Goal: Task Accomplishment & Management: Complete application form

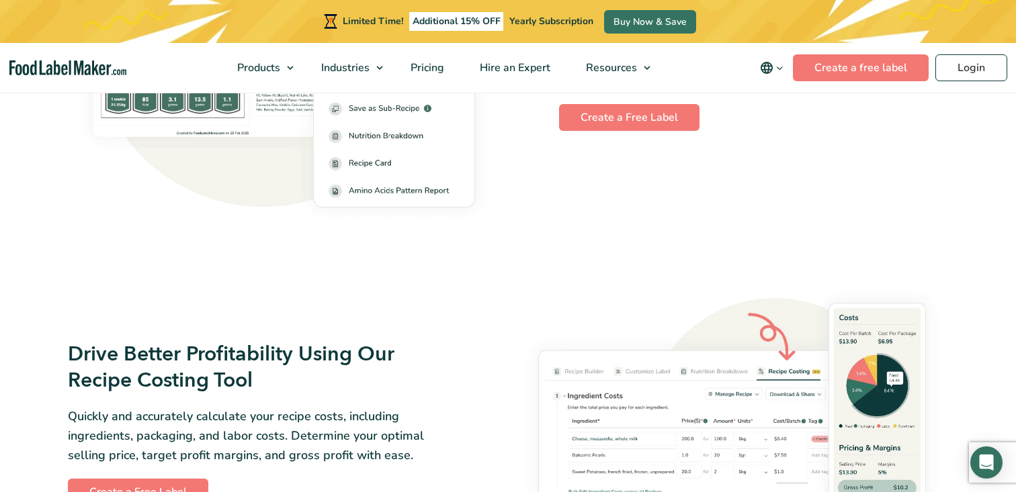
scroll to position [2088, 0]
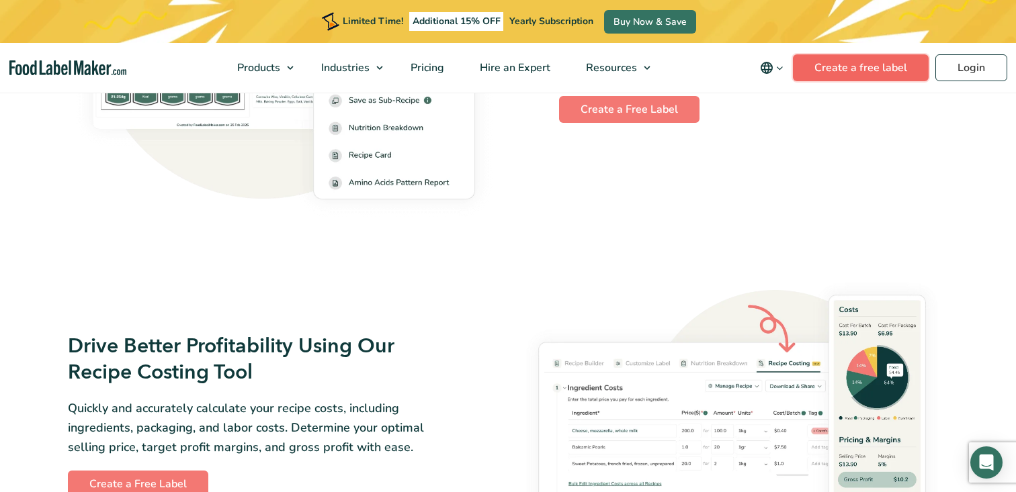
click at [868, 64] on link "Create a free label" at bounding box center [861, 67] width 136 height 27
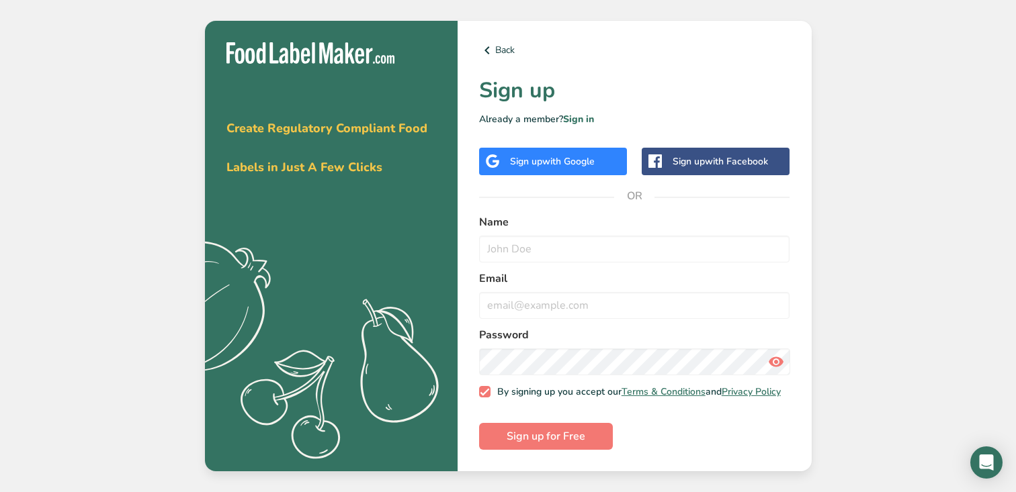
click at [570, 155] on span "with Google" at bounding box center [568, 161] width 52 height 13
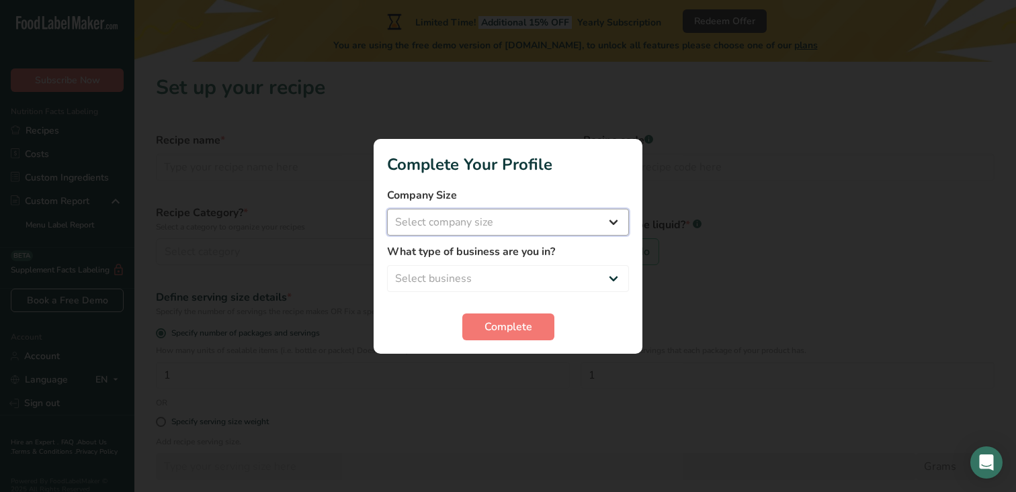
click at [537, 227] on select "Select company size Fewer than 10 Employees 10 to 50 Employees 51 to 500 Employ…" at bounding box center [508, 222] width 242 height 27
select select "1"
click at [387, 209] on select "Select company size Fewer than 10 Employees 10 to 50 Employees 51 to 500 Employ…" at bounding box center [508, 222] width 242 height 27
click at [516, 283] on select "Select business Packaged Food Manufacturer Restaurant & Cafe Bakery Meal Plans …" at bounding box center [508, 278] width 242 height 27
select select "8"
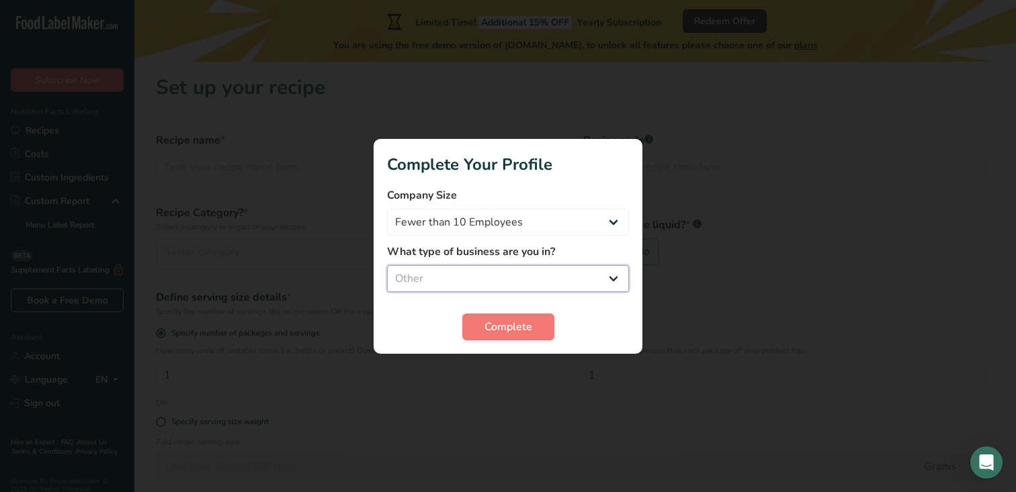
click at [387, 265] on select "Select business Packaged Food Manufacturer Restaurant & Cafe Bakery Meal Plans …" at bounding box center [508, 278] width 242 height 27
click at [502, 334] on button "Complete" at bounding box center [508, 327] width 92 height 27
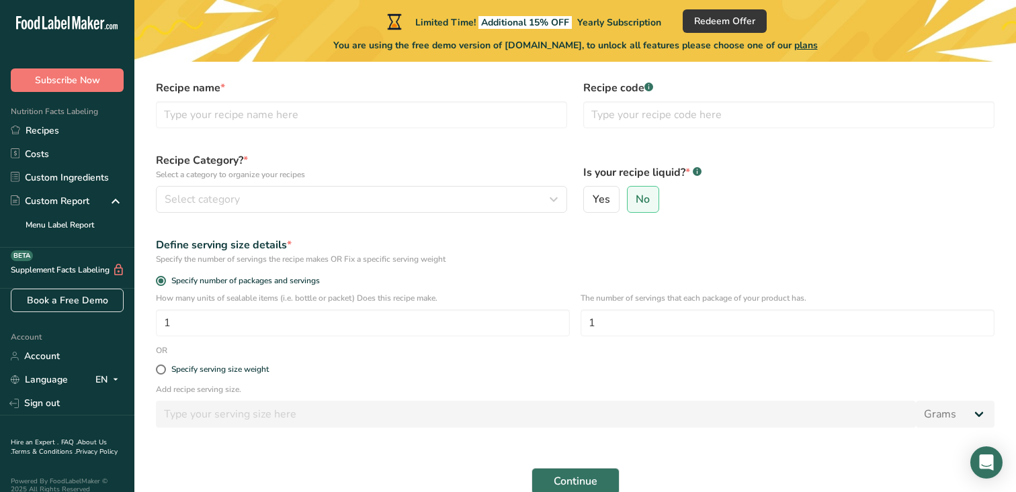
scroll to position [51, 0]
click at [260, 115] on input "text" at bounding box center [361, 116] width 411 height 27
type input "P"
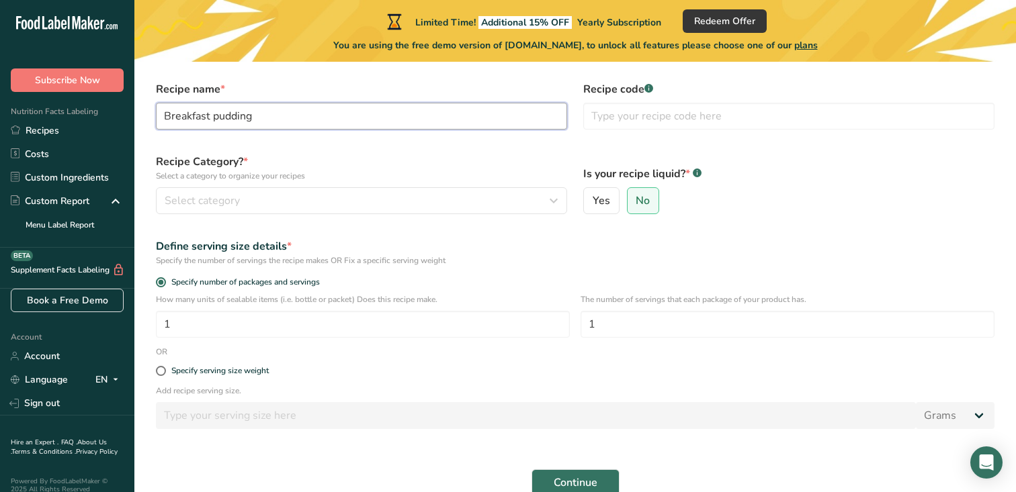
type input "Breakfast pudding"
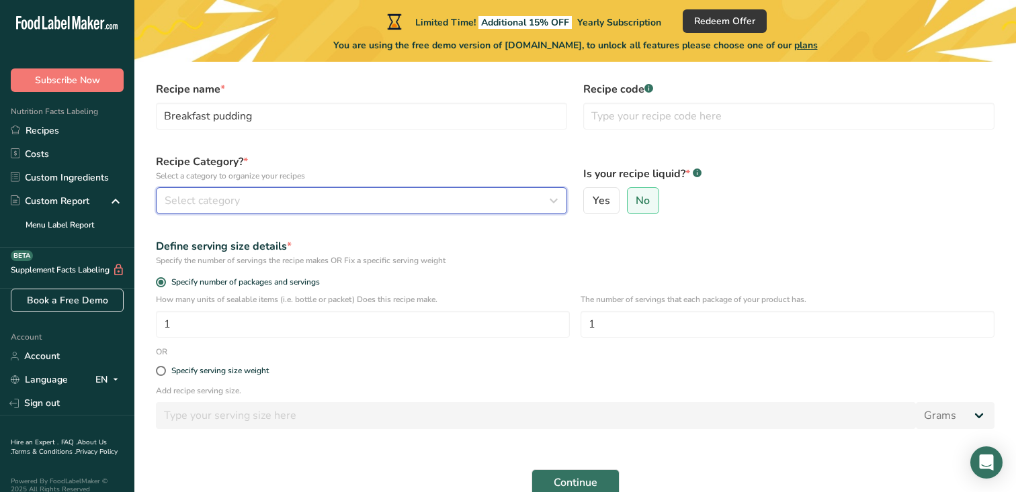
click at [543, 193] on div "Select category" at bounding box center [358, 201] width 386 height 16
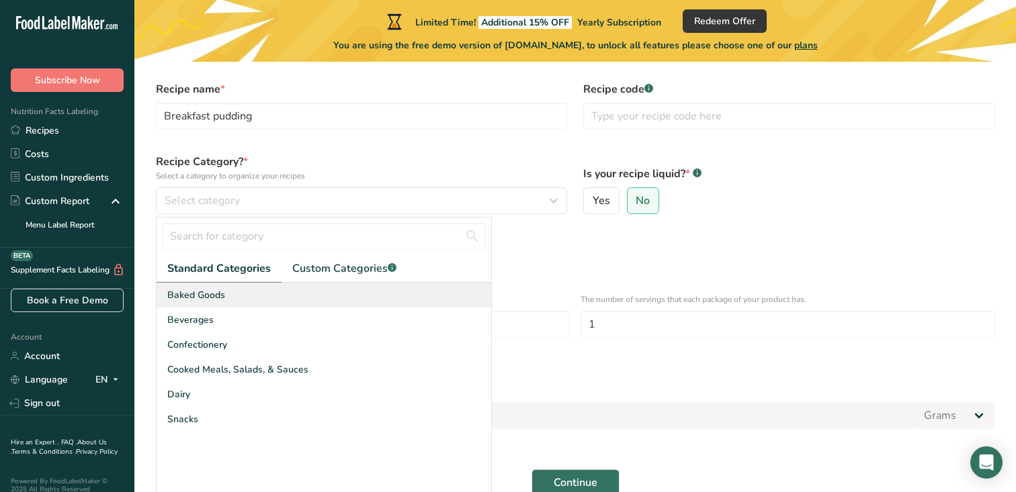
click at [227, 300] on div "Baked Goods" at bounding box center [323, 295] width 334 height 25
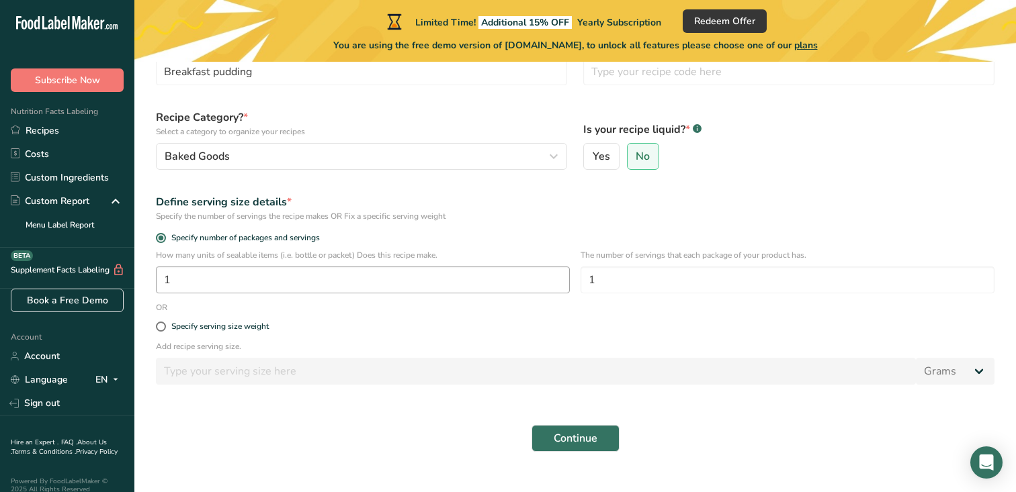
scroll to position [120, 0]
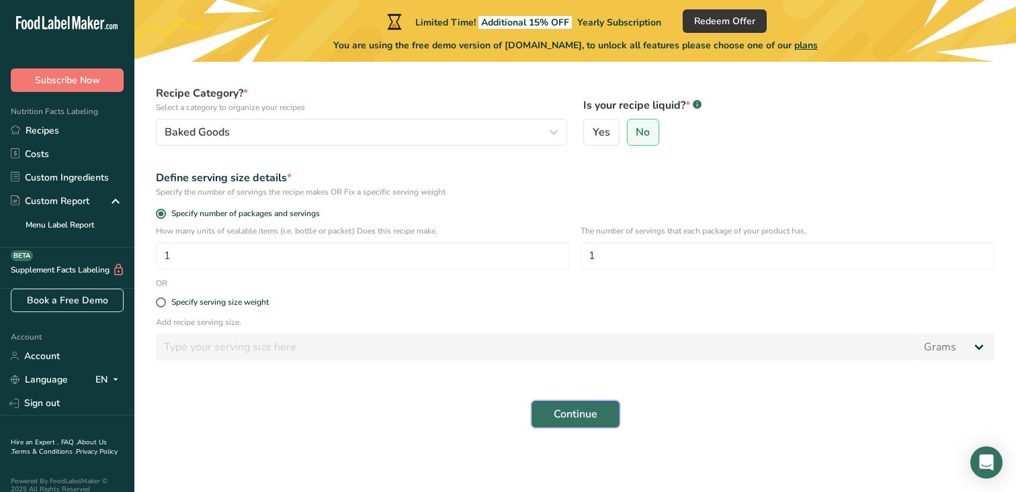
click at [586, 412] on span "Continue" at bounding box center [575, 414] width 44 height 16
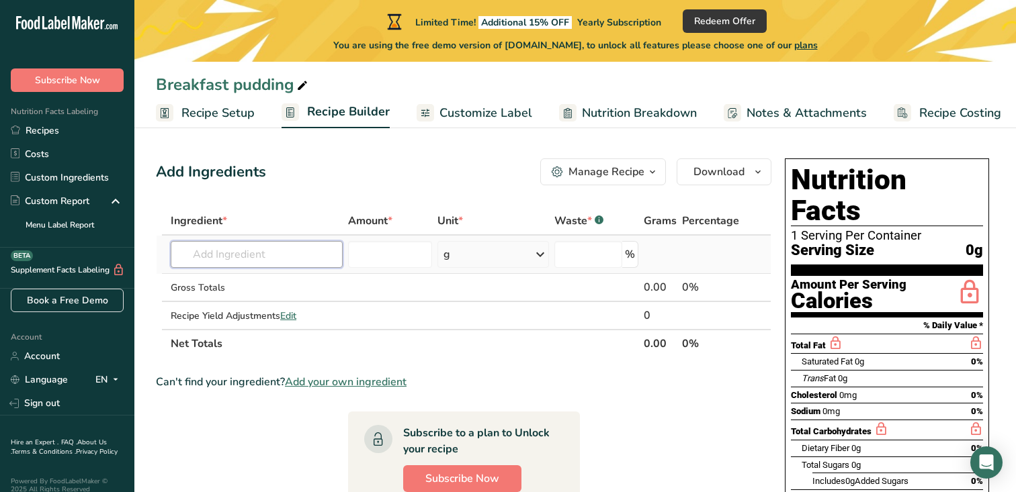
click at [262, 257] on input "text" at bounding box center [257, 254] width 172 height 27
type input "h"
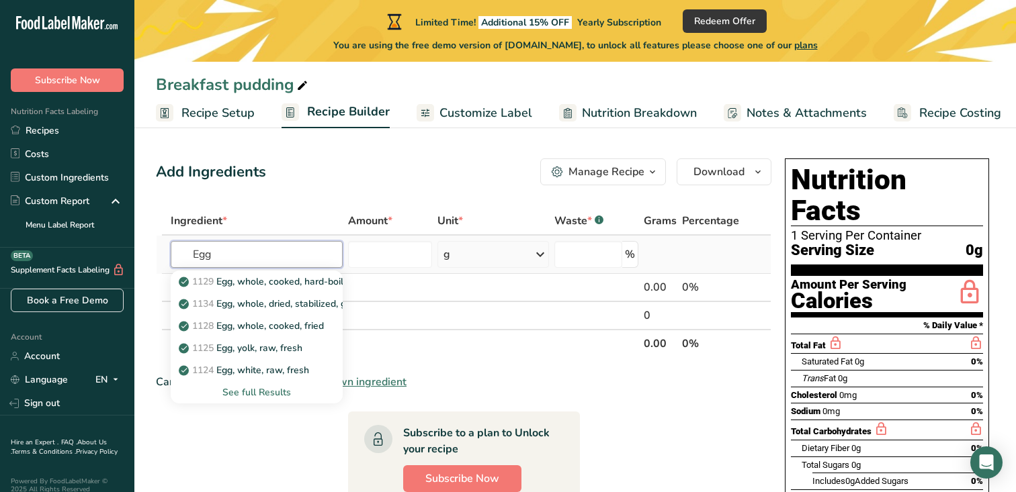
type input "Egg"
click at [251, 395] on div "See full Results" at bounding box center [256, 393] width 150 height 14
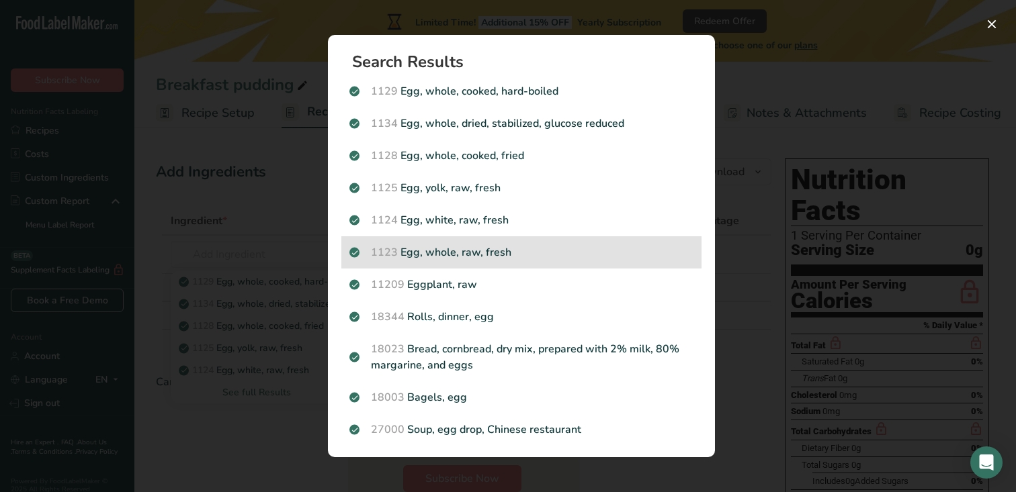
click at [499, 248] on p "1123 Egg, whole, raw, fresh" at bounding box center [521, 252] width 344 height 16
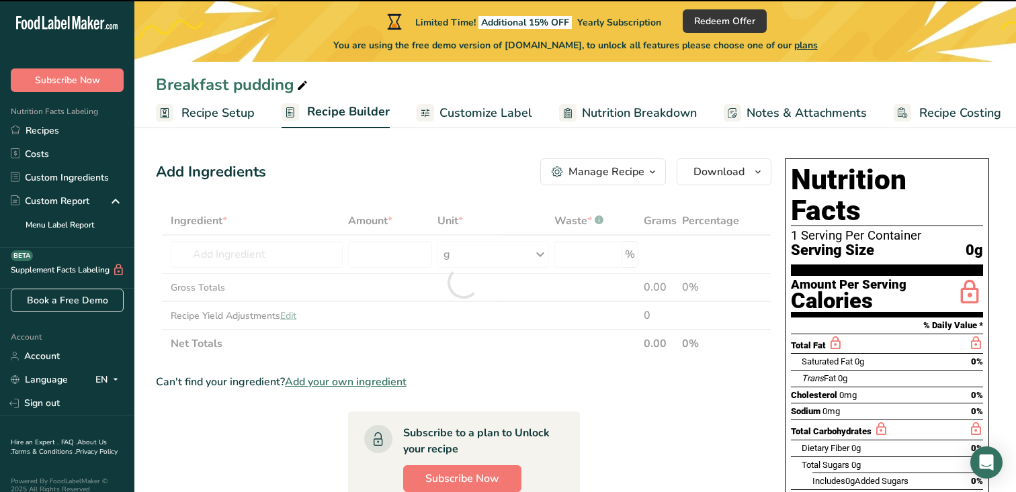
type input "0"
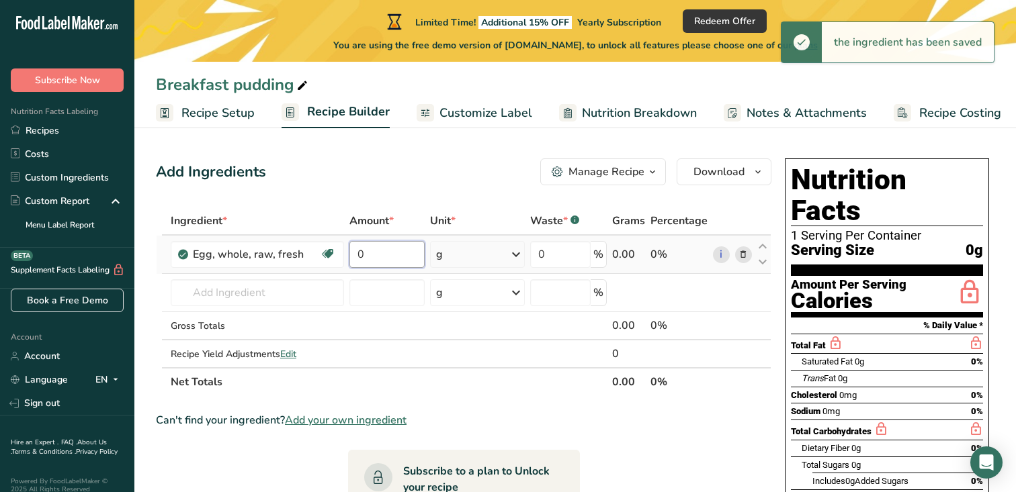
drag, startPoint x: 376, startPoint y: 258, endPoint x: 345, endPoint y: 258, distance: 30.9
click at [347, 258] on td "0" at bounding box center [387, 255] width 81 height 38
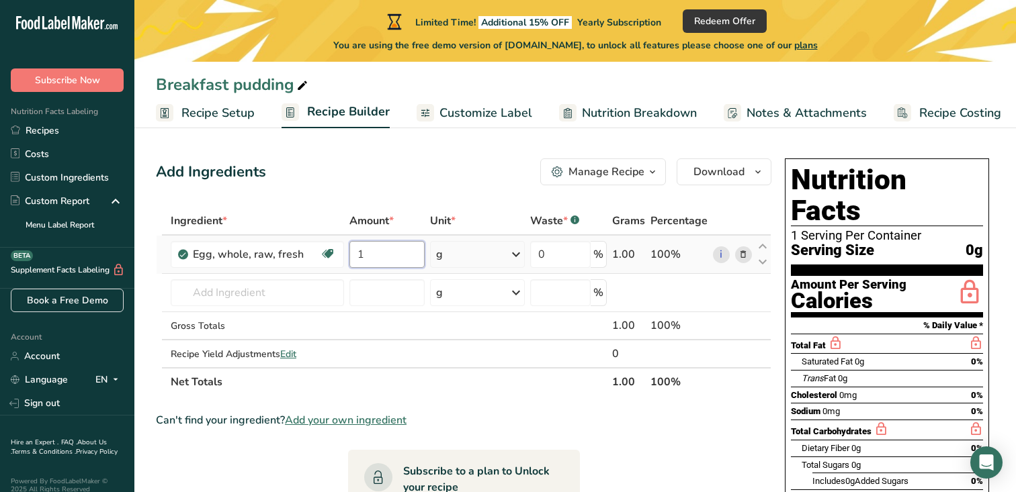
type input "1"
click at [519, 252] on div "Ingredient * Amount * Unit * Waste * .a-a{fill:#347362;}.b-a{fill:#fff;} Grams …" at bounding box center [463, 301] width 615 height 189
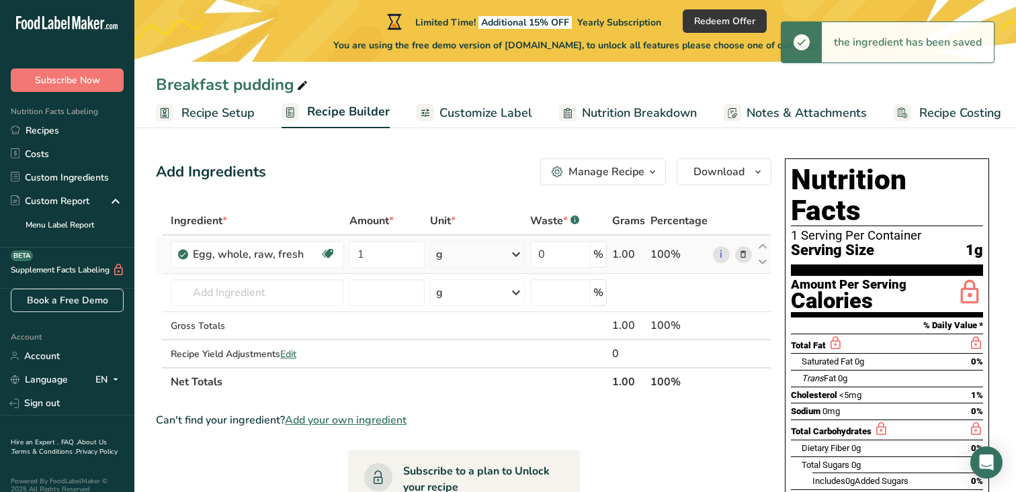
click at [519, 252] on icon at bounding box center [516, 254] width 16 height 24
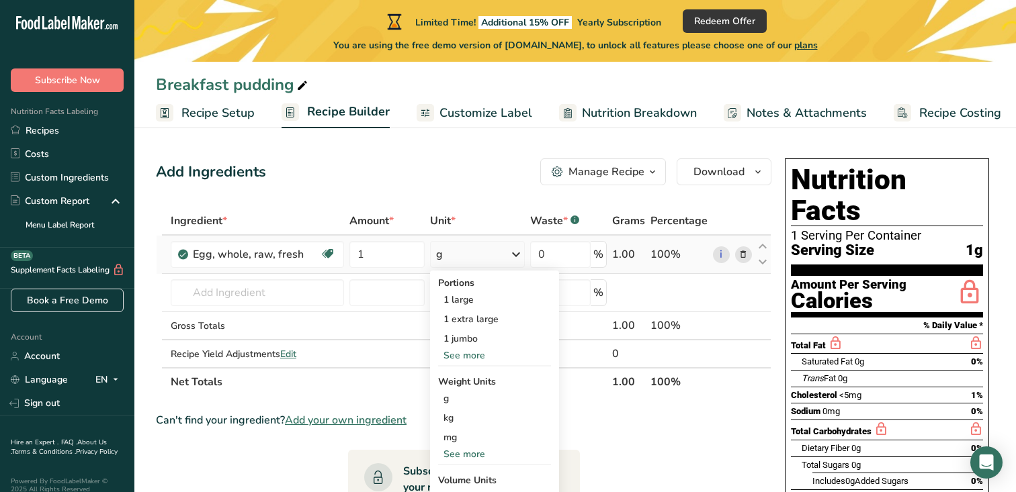
click at [467, 355] on div "See more" at bounding box center [494, 356] width 113 height 14
click at [463, 379] on div "1 medium" at bounding box center [494, 377] width 113 height 19
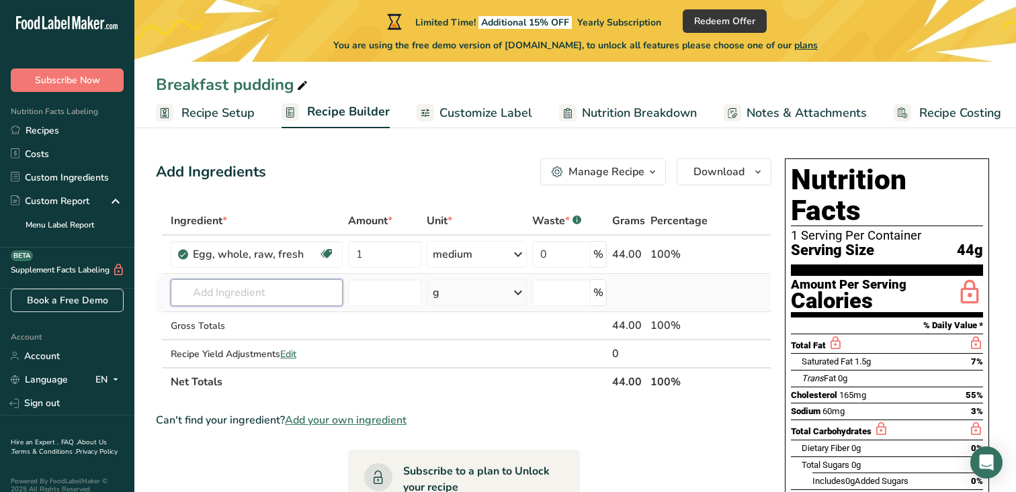
click at [257, 303] on input "text" at bounding box center [257, 292] width 172 height 27
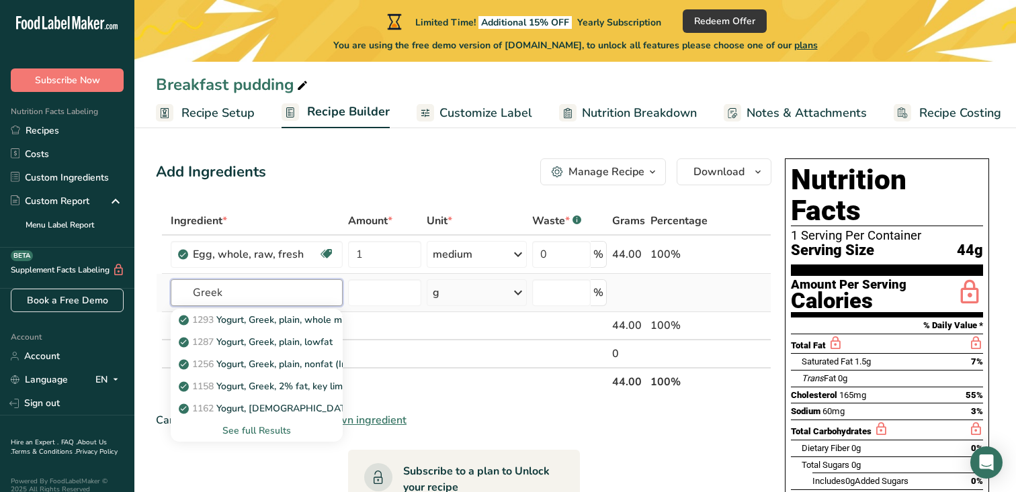
type input "Greek"
drag, startPoint x: 264, startPoint y: 433, endPoint x: 249, endPoint y: 284, distance: 149.2
click at [249, 284] on div "1293 Yogurt, Greek, plain, whole milk 1287 Yogurt, Greek, plain, lowfat 1256 Yo…" at bounding box center [257, 292] width 172 height 27
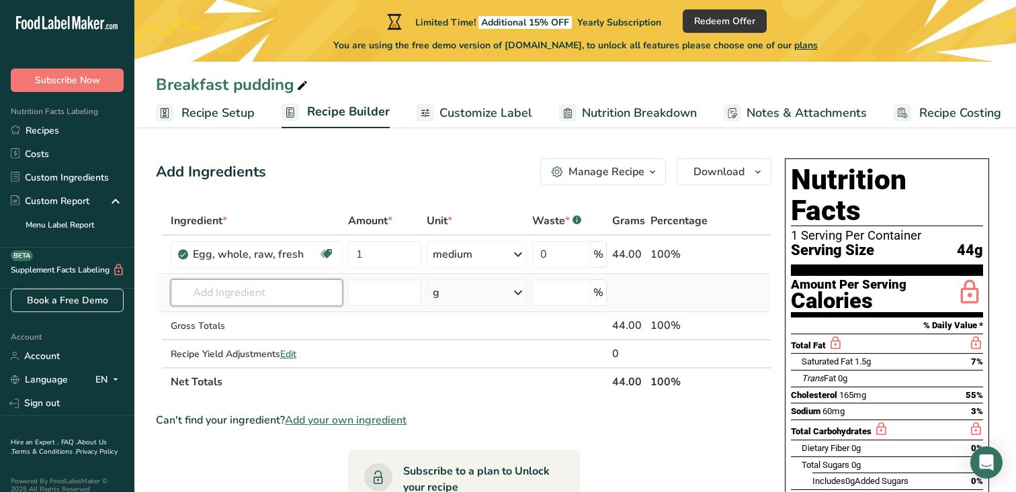
click at [244, 297] on input "text" at bounding box center [257, 292] width 172 height 27
type input "s"
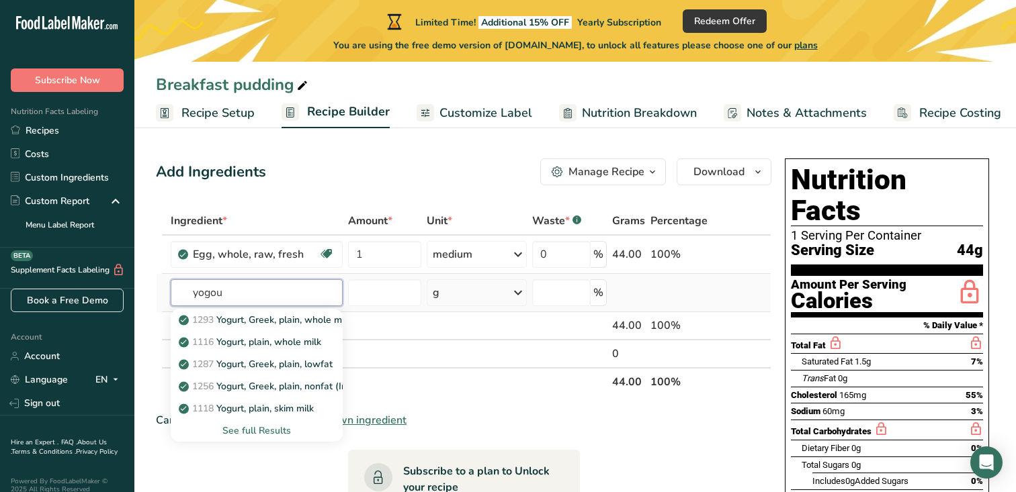
type input "yogou"
click at [253, 428] on div "See full Results" at bounding box center [256, 431] width 150 height 14
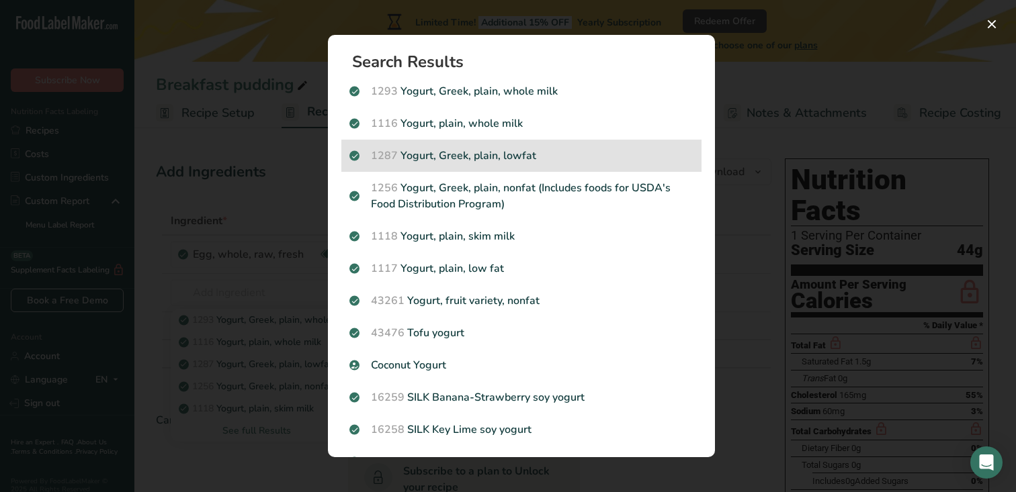
click at [496, 152] on p "1287 Yogurt, Greek, plain, lowfat" at bounding box center [521, 156] width 344 height 16
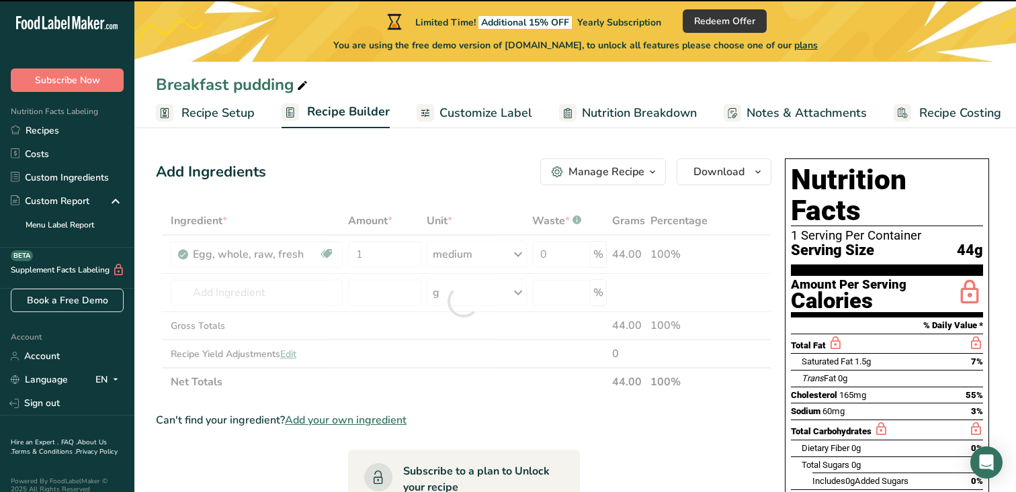
type input "0"
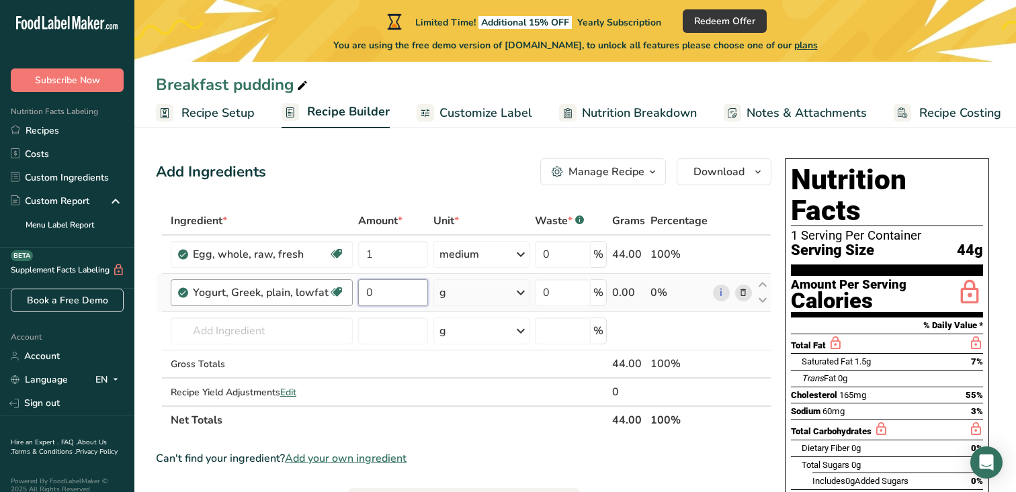
drag, startPoint x: 378, startPoint y: 290, endPoint x: 347, endPoint y: 288, distance: 31.6
click at [347, 288] on tr "Yogurt, Greek, plain, lowfat [MEDICAL_DATA] Effect Gluten free Vegetarian Soy f…" at bounding box center [463, 293] width 614 height 38
type input "40"
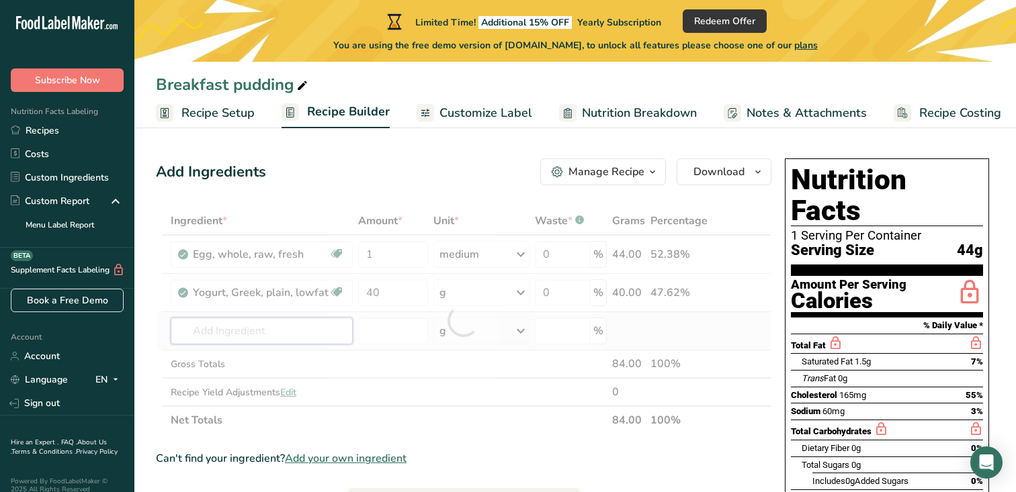
click at [223, 327] on div "Ingredient * Amount * Unit * Waste * .a-a{fill:#347362;}.b-a{fill:#fff;} Grams …" at bounding box center [463, 321] width 615 height 228
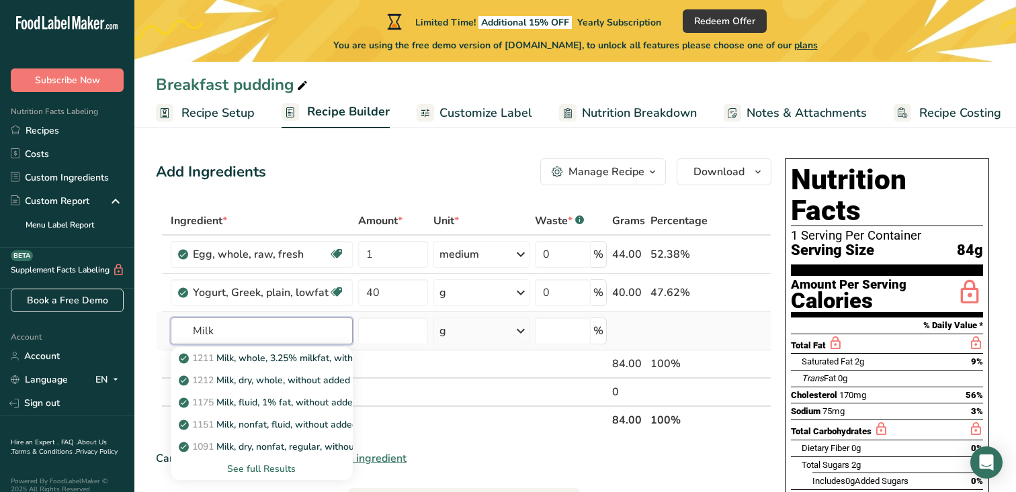
type input "Milk"
click at [260, 463] on div "See full Results" at bounding box center [261, 469] width 161 height 14
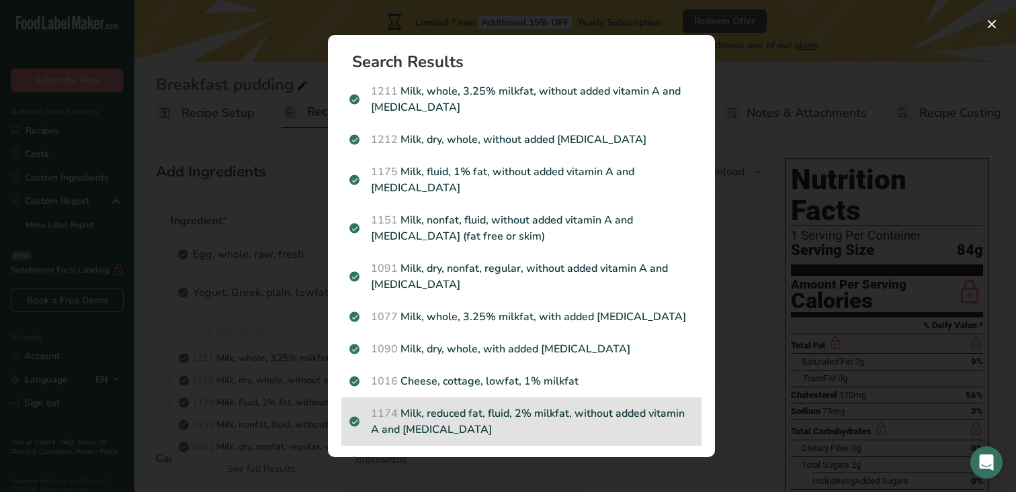
click at [533, 406] on p "1174 Milk, reduced fat, fluid, 2% milkfat, without added vitamin A and [MEDICAL…" at bounding box center [521, 422] width 344 height 32
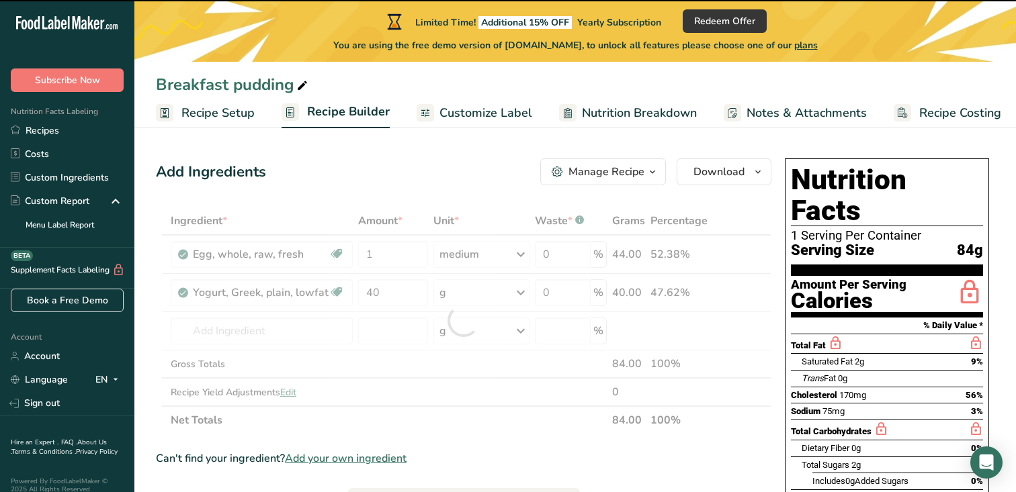
type input "0"
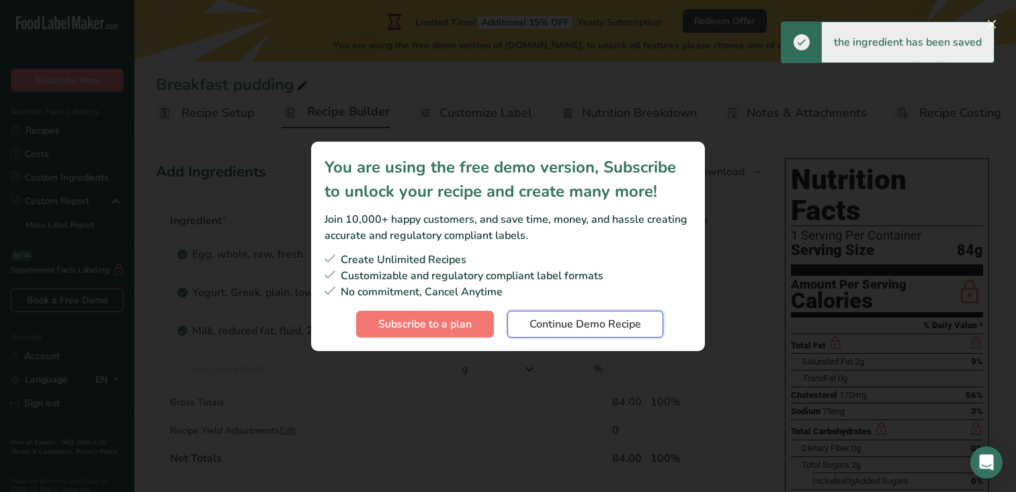
click at [570, 323] on span "Continue Demo Recipe" at bounding box center [584, 324] width 111 height 16
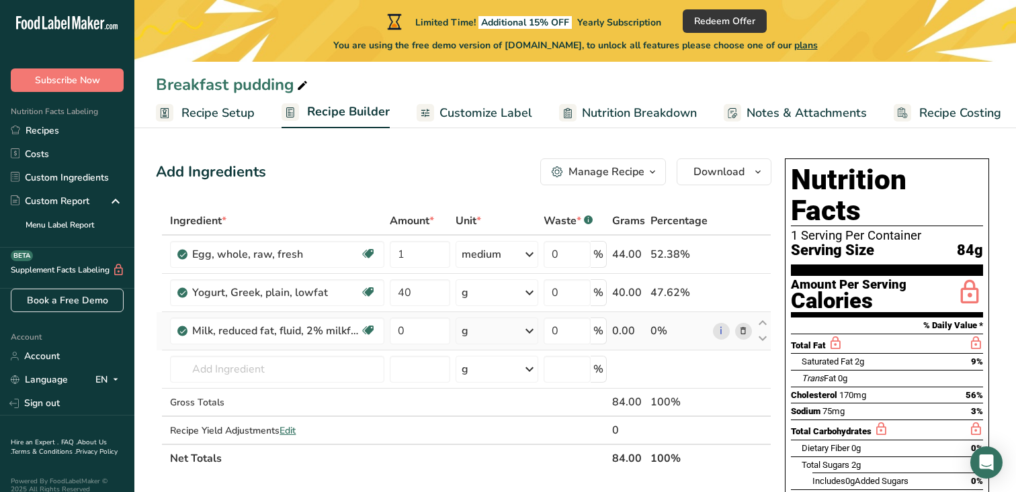
click at [468, 335] on div "g" at bounding box center [464, 331] width 7 height 16
click at [417, 333] on input "0" at bounding box center [420, 331] width 60 height 27
drag, startPoint x: 420, startPoint y: 333, endPoint x: 399, endPoint y: 333, distance: 21.5
click at [400, 333] on input "0" at bounding box center [420, 331] width 60 height 27
type input "3"
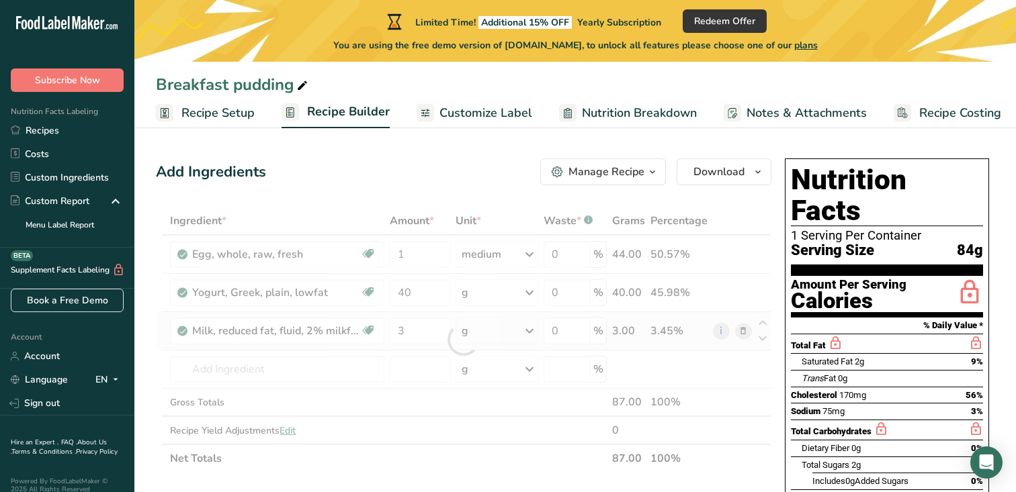
click at [527, 333] on div "Ingredient * Amount * Unit * Waste * .a-a{fill:#347362;}.b-a{fill:#fff;} Grams …" at bounding box center [463, 340] width 615 height 266
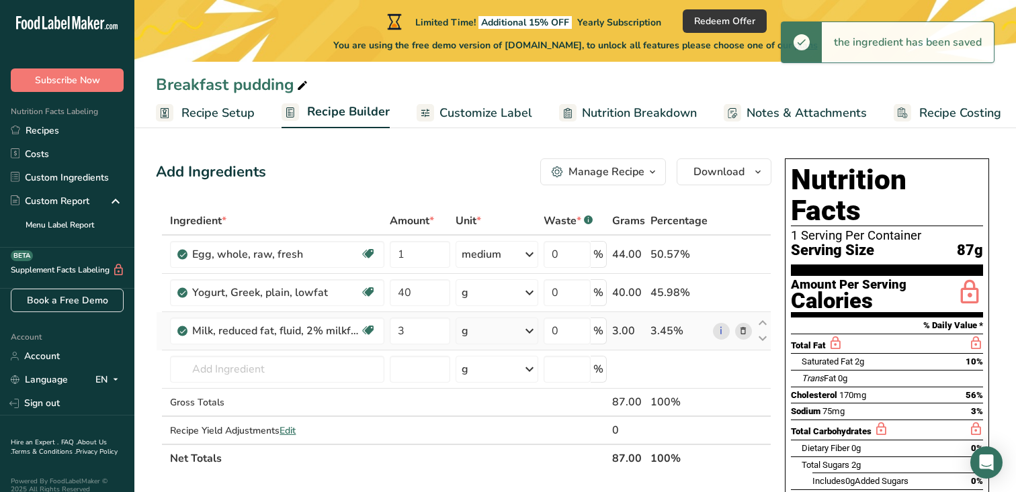
click at [527, 333] on icon at bounding box center [529, 331] width 16 height 24
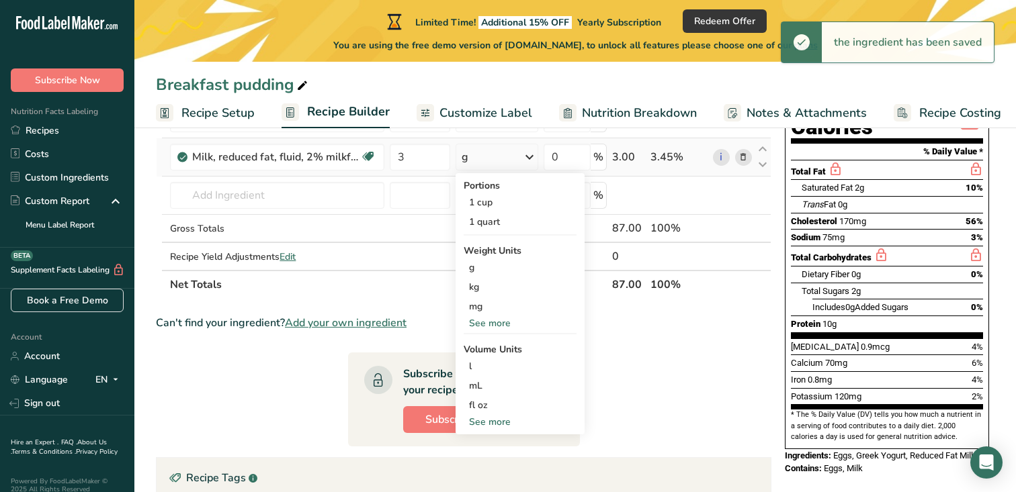
scroll to position [176, 0]
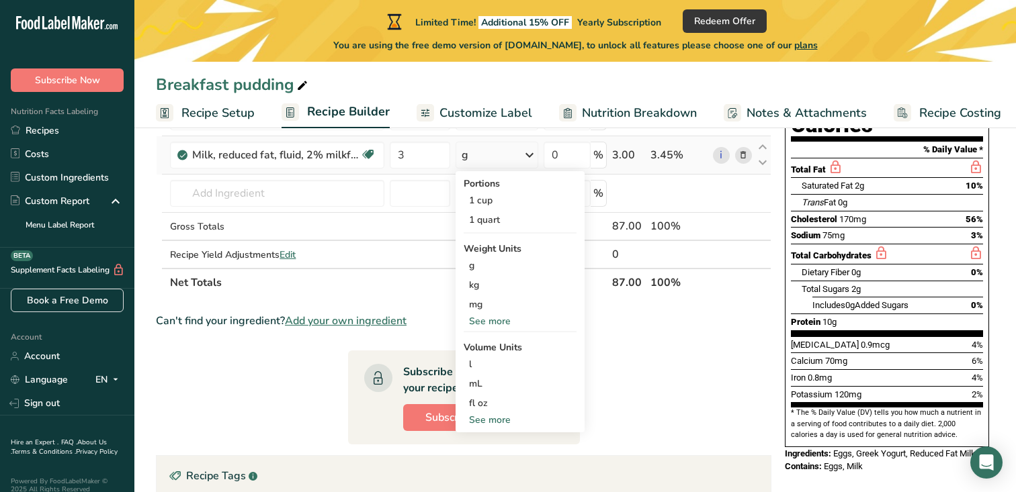
click at [508, 418] on div "See more" at bounding box center [519, 420] width 113 height 14
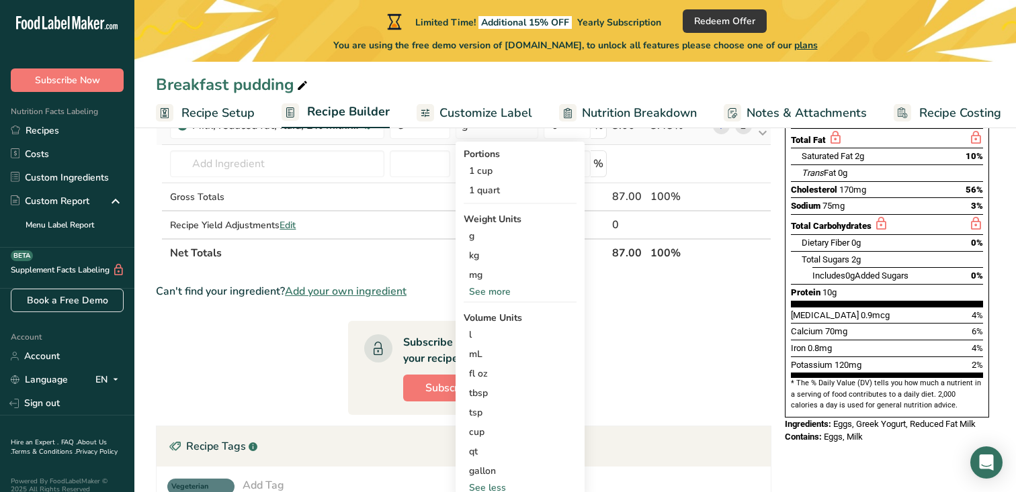
scroll to position [206, 0]
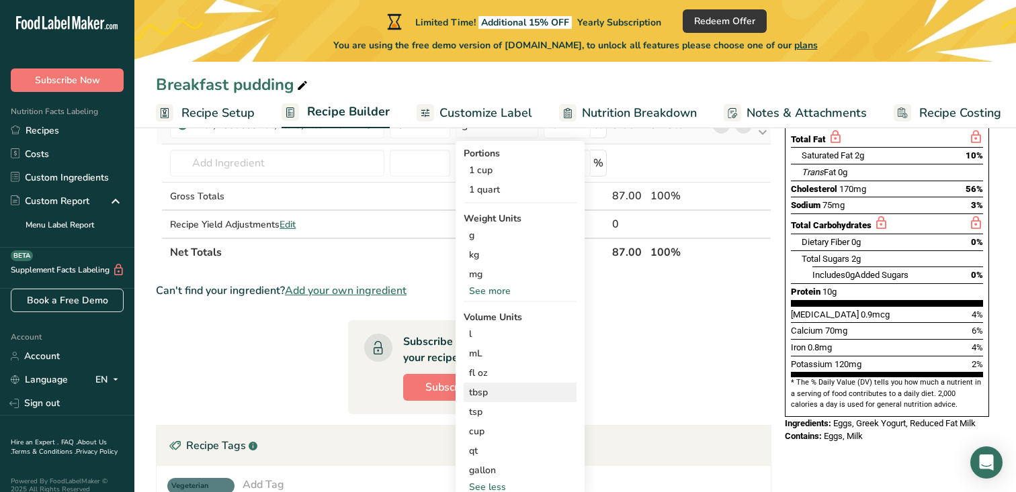
click at [508, 398] on div "tbsp" at bounding box center [520, 393] width 102 height 14
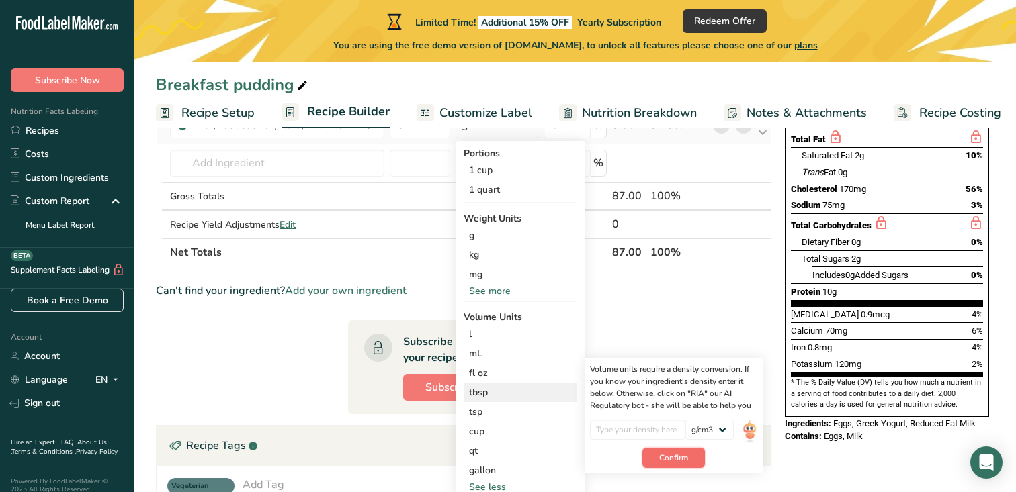
click at [680, 457] on span "Confirm" at bounding box center [673, 458] width 29 height 12
click at [676, 466] on span "Confirm" at bounding box center [673, 465] width 29 height 12
click at [678, 427] on input "number" at bounding box center [638, 430] width 96 height 20
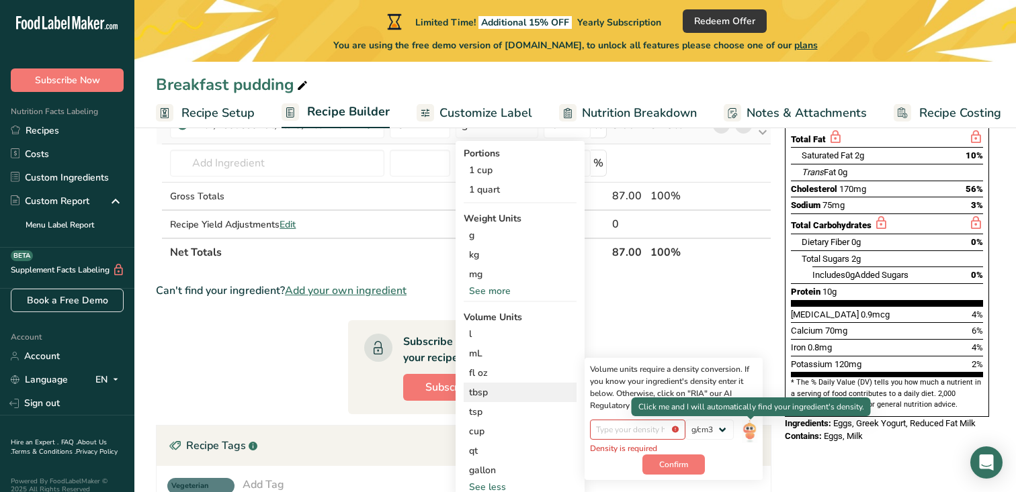
click at [750, 431] on img at bounding box center [749, 432] width 15 height 24
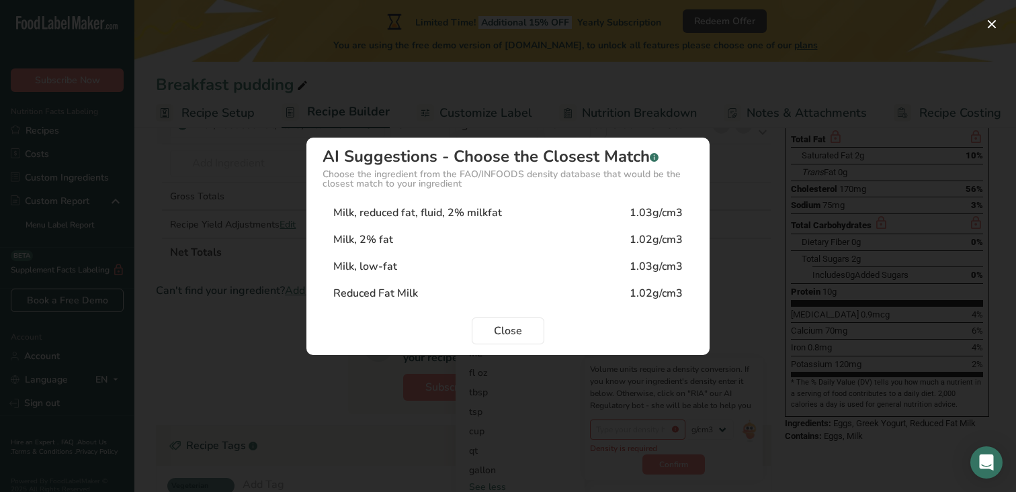
click at [398, 232] on div "Milk, 2% fat 1.02g/cm3" at bounding box center [507, 239] width 371 height 27
type input "1.02"
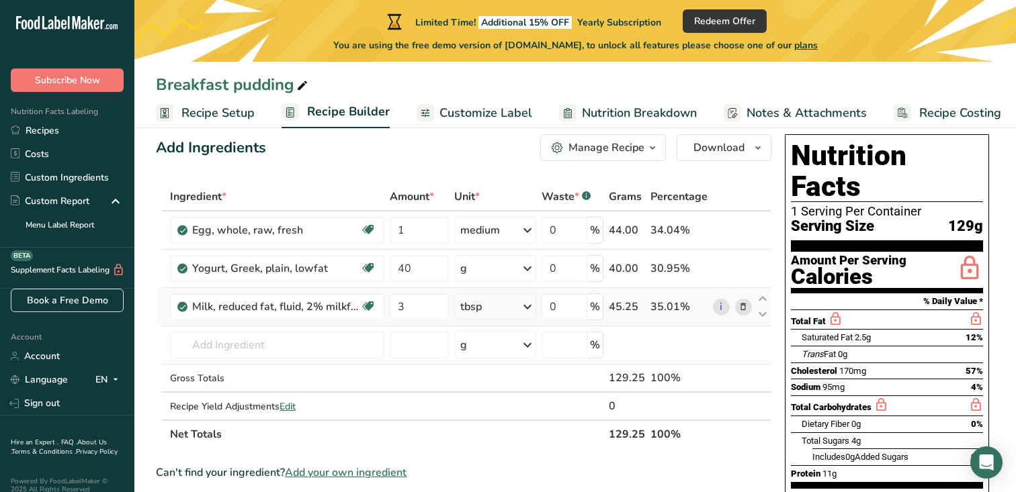
scroll to position [23, 0]
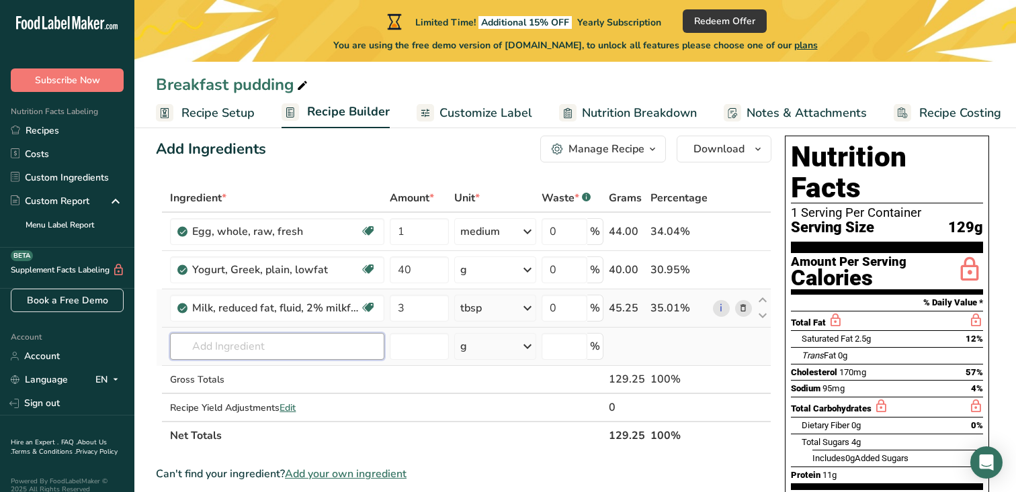
click at [271, 337] on input "text" at bounding box center [277, 346] width 214 height 27
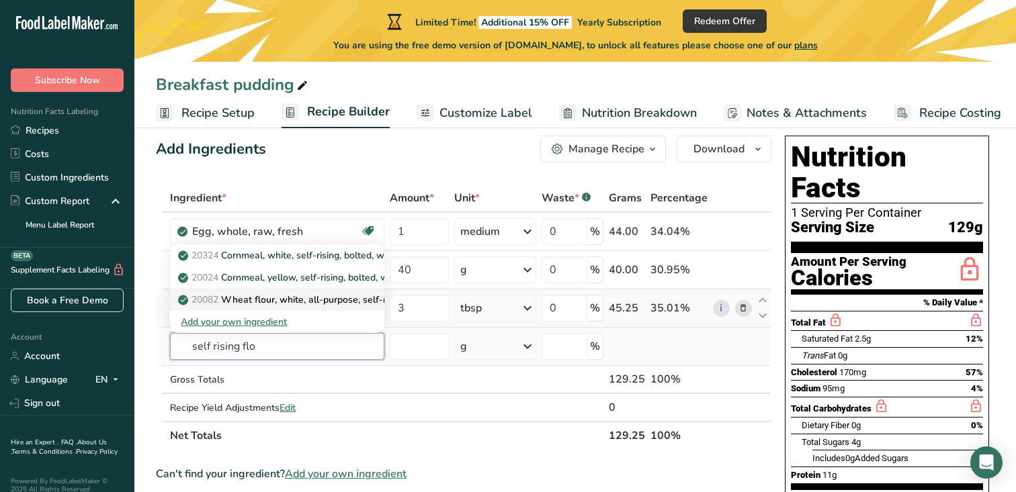
type input "self rising flo"
click at [267, 295] on p "20082 Wheat flour, white, all-purpose, self-rising, enriched" at bounding box center [314, 300] width 267 height 14
type input "Wheat flour, white, all-purpose, self-rising, enriched"
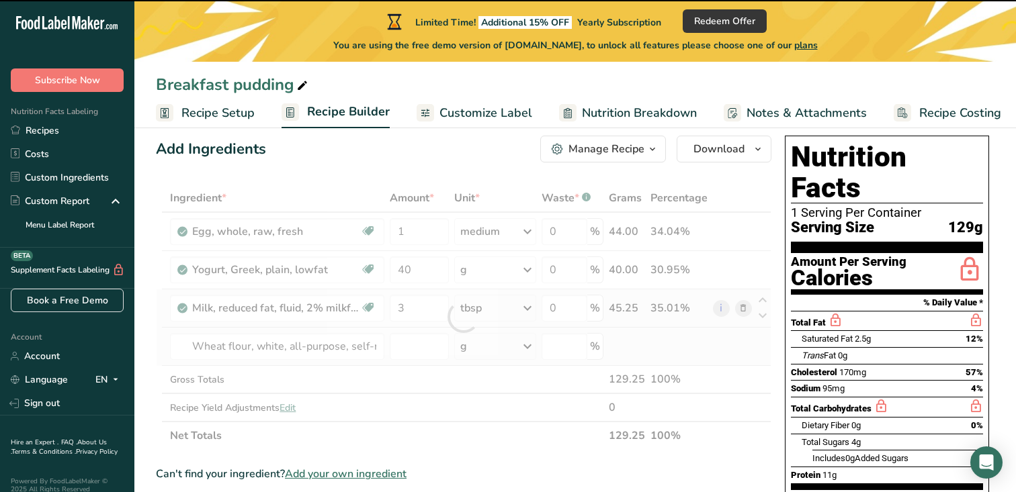
type input "0"
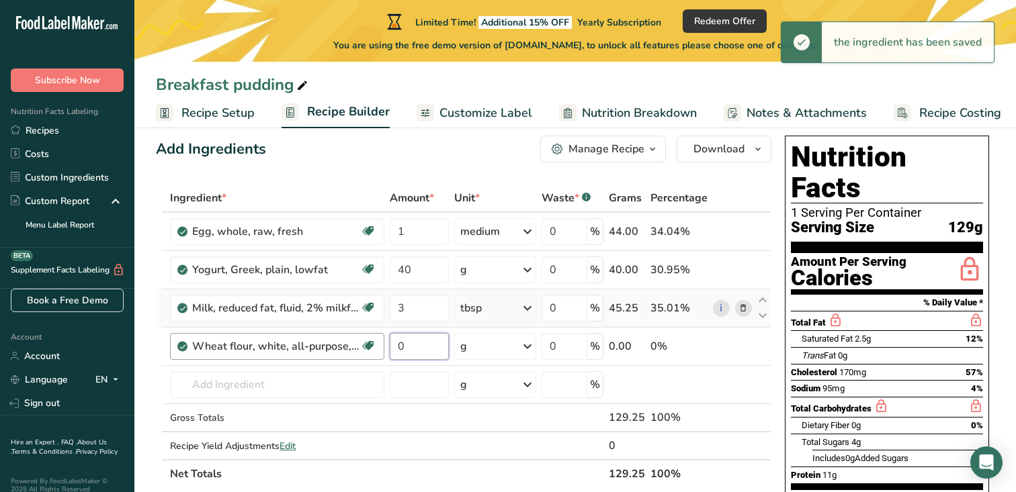
drag, startPoint x: 427, startPoint y: 350, endPoint x: 376, endPoint y: 350, distance: 51.0
click at [376, 350] on tr "Wheat flour, white, all-purpose, self-rising, enriched Dairy free Vegan Vegetar…" at bounding box center [463, 347] width 614 height 38
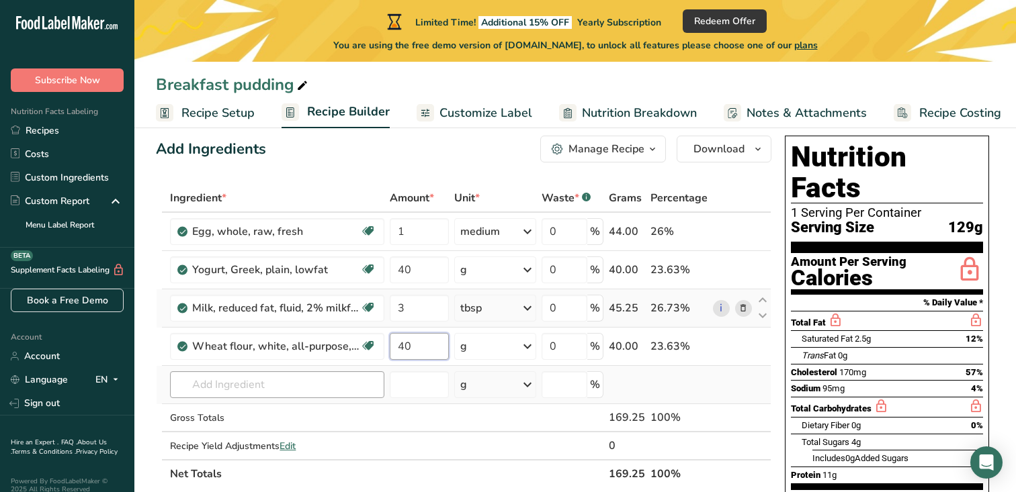
type input "40"
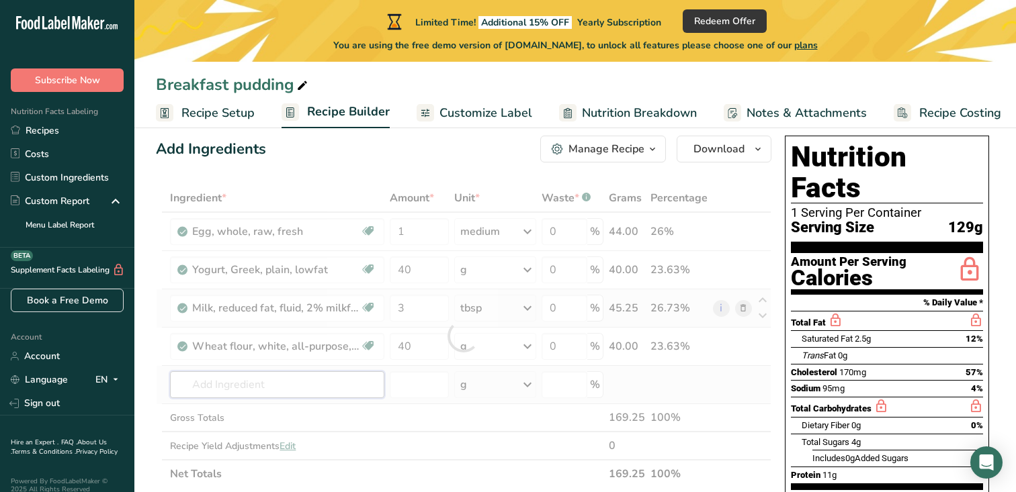
click at [249, 384] on div "Ingredient * Amount * Unit * Waste * .a-a{fill:#347362;}.b-a{fill:#fff;} Grams …" at bounding box center [463, 336] width 615 height 304
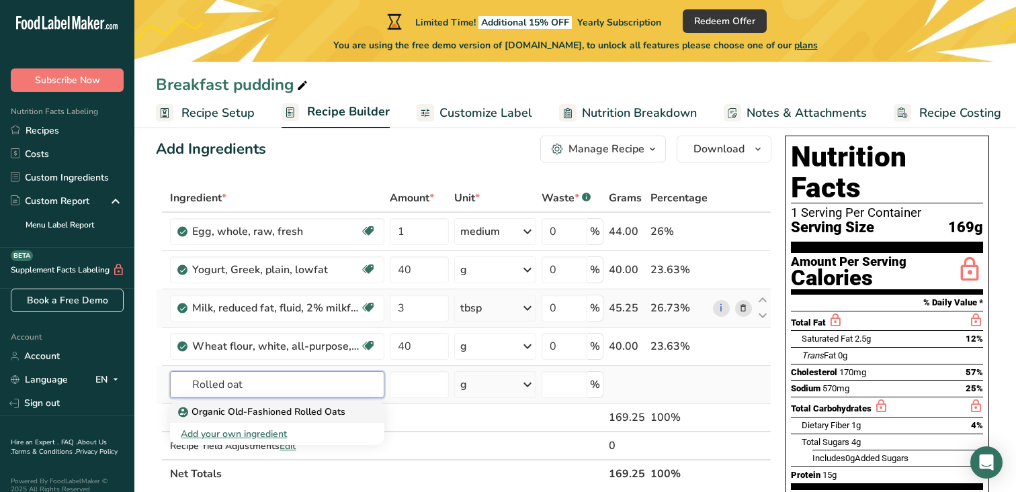
type input "Rolled oat"
click at [255, 410] on p "Organic Old-Fashioned Rolled Oats" at bounding box center [263, 412] width 165 height 14
type input "Organic Old-Fashioned Rolled Oats"
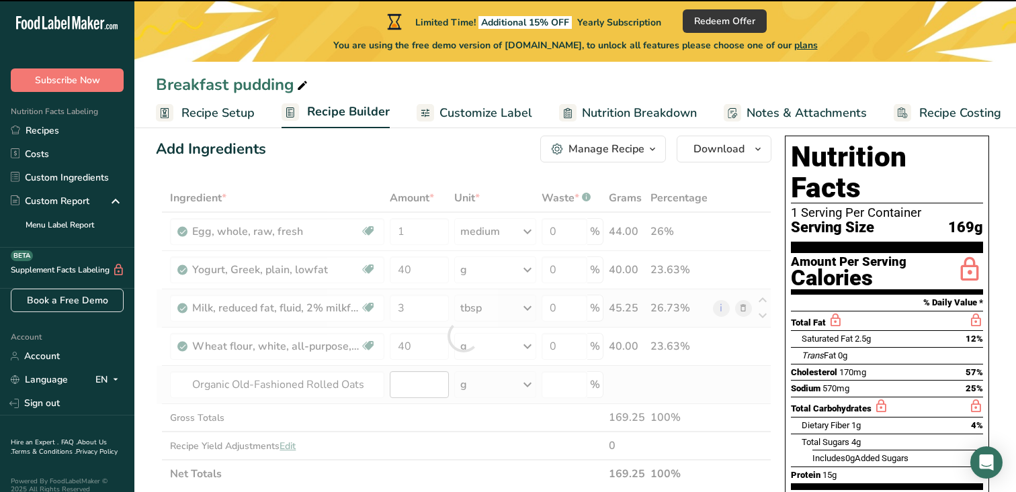
type input "0"
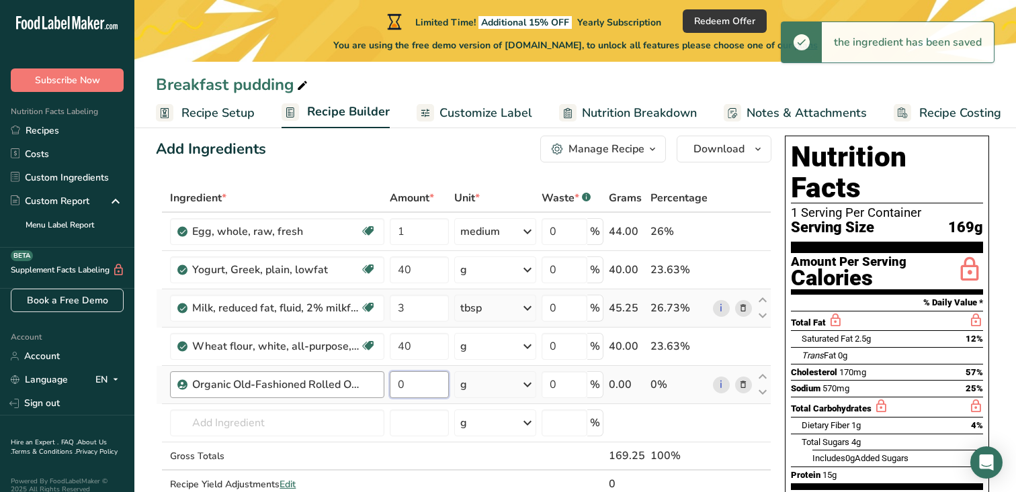
drag, startPoint x: 414, startPoint y: 388, endPoint x: 382, endPoint y: 387, distance: 31.6
click at [382, 387] on tr "Organic Old-Fashioned Rolled Oats 0 g Weight Units g kg mg See more Volume Unit…" at bounding box center [463, 385] width 614 height 38
type input "2"
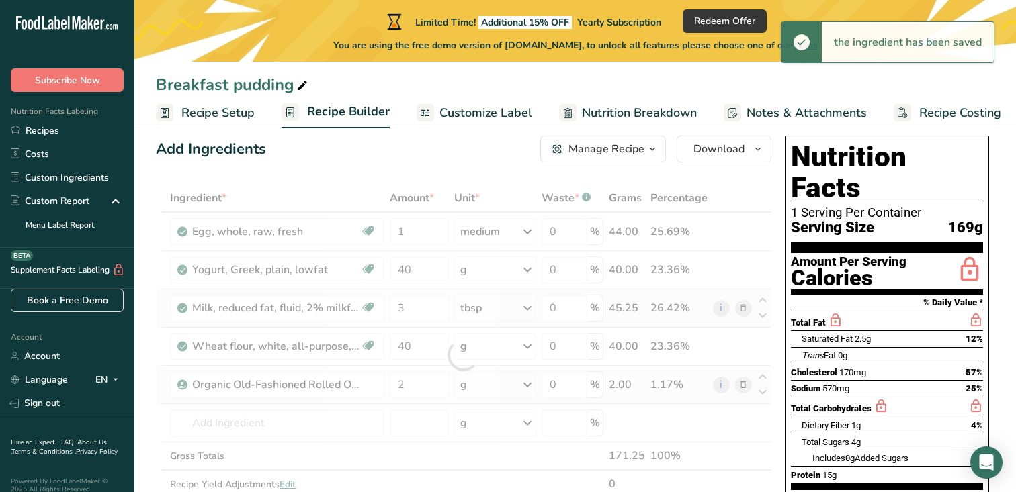
click at [477, 388] on div "Ingredient * Amount * Unit * Waste * .a-a{fill:#347362;}.b-a{fill:#fff;} Grams …" at bounding box center [463, 355] width 615 height 343
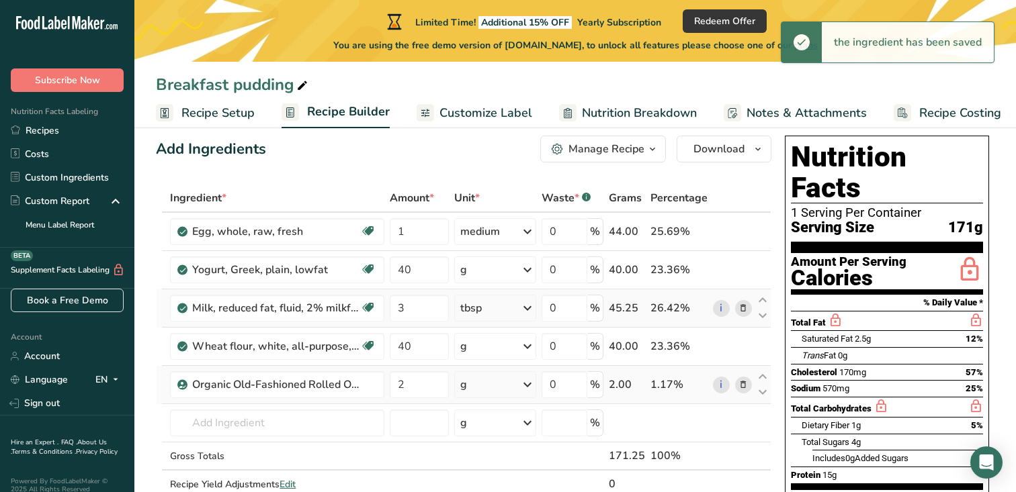
click at [478, 388] on div "g" at bounding box center [494, 384] width 81 height 27
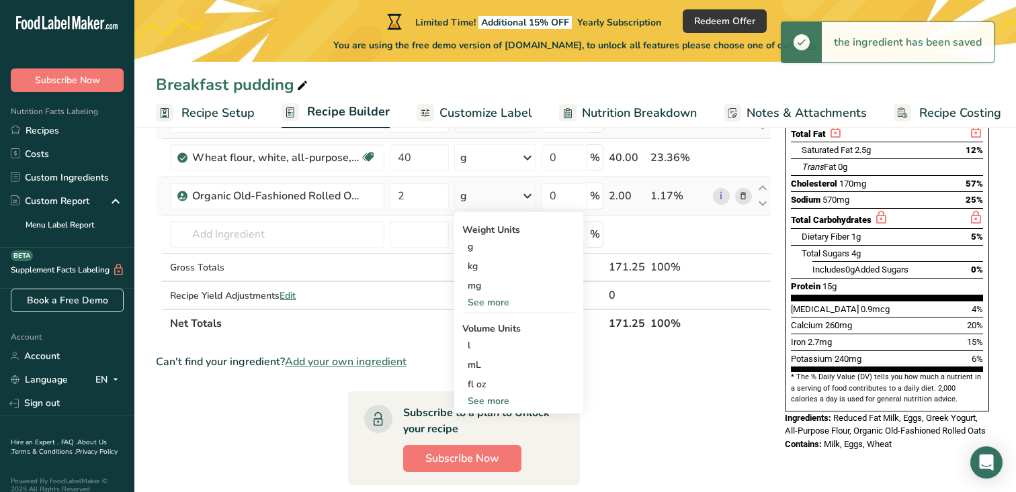
scroll to position [226, 0]
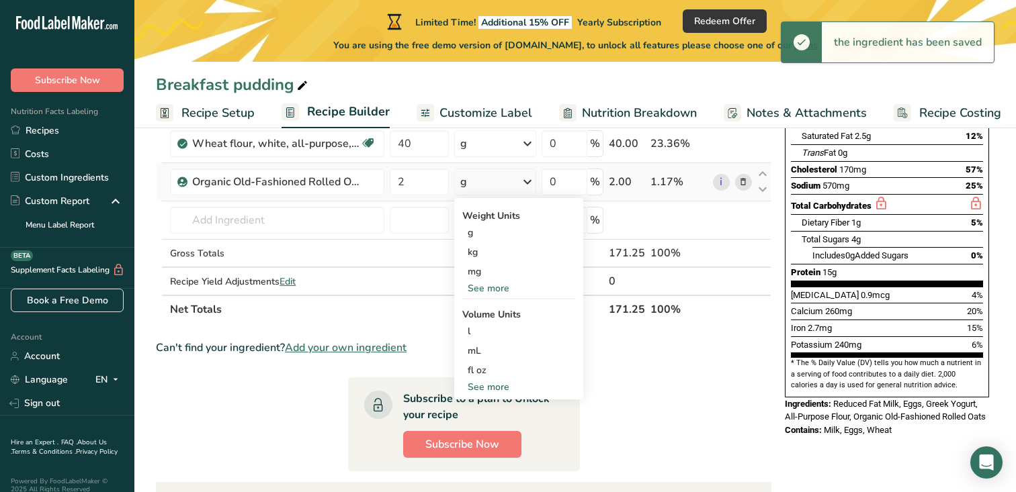
click at [478, 388] on div "See more" at bounding box center [518, 387] width 113 height 14
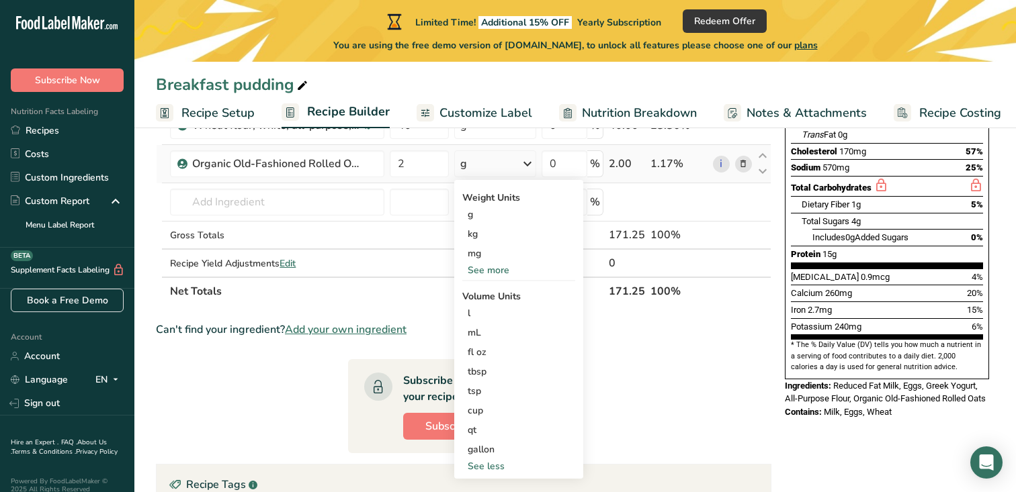
scroll to position [242, 0]
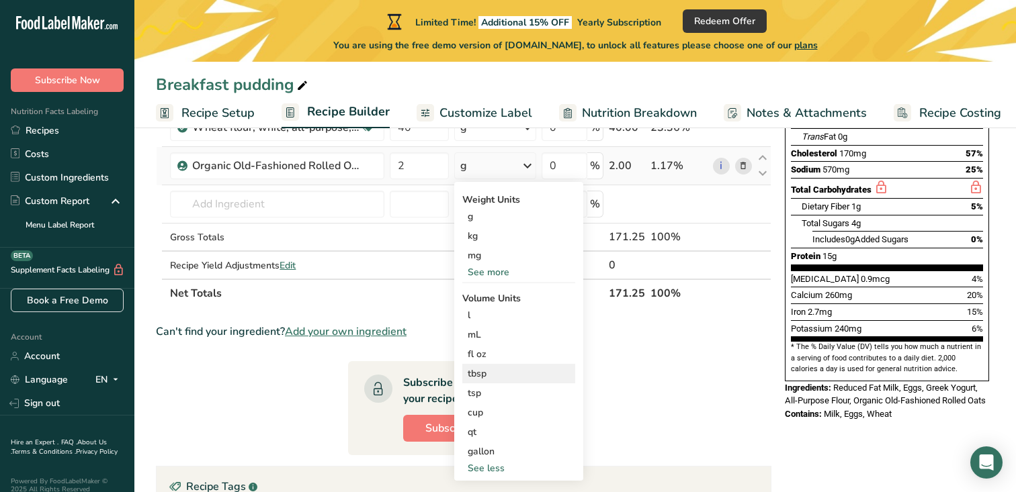
click at [480, 373] on div "tbsp" at bounding box center [518, 374] width 102 height 14
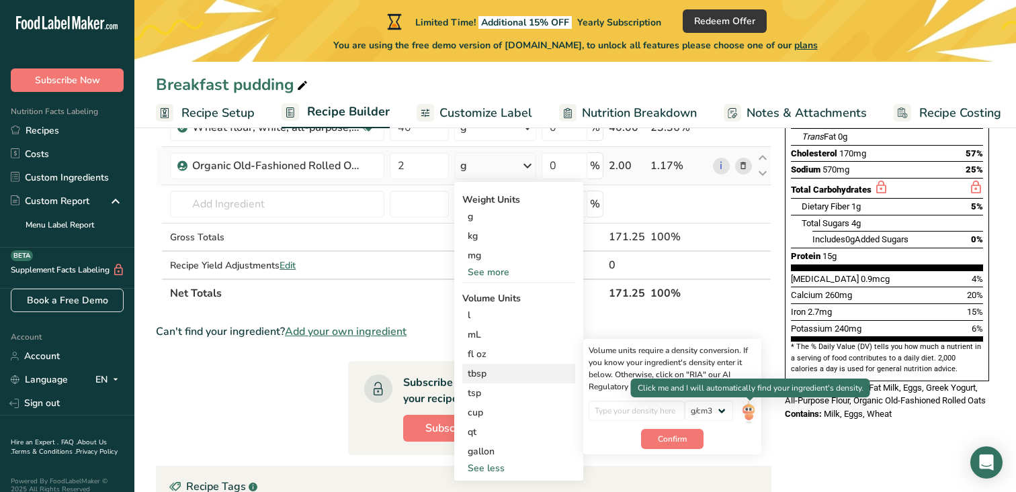
click at [746, 410] on img at bounding box center [748, 413] width 15 height 24
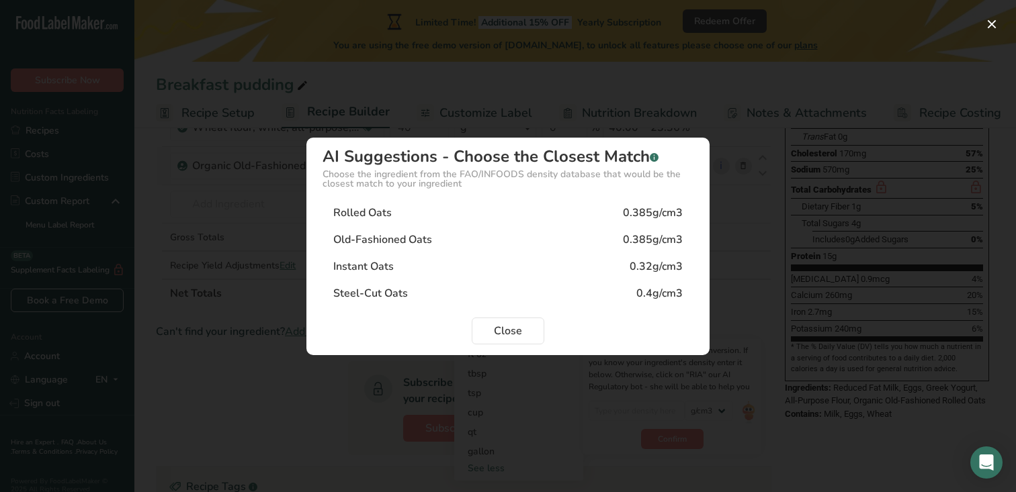
click at [517, 207] on div "Rolled Oats 0.385g/cm3" at bounding box center [507, 212] width 371 height 27
type input "0.385"
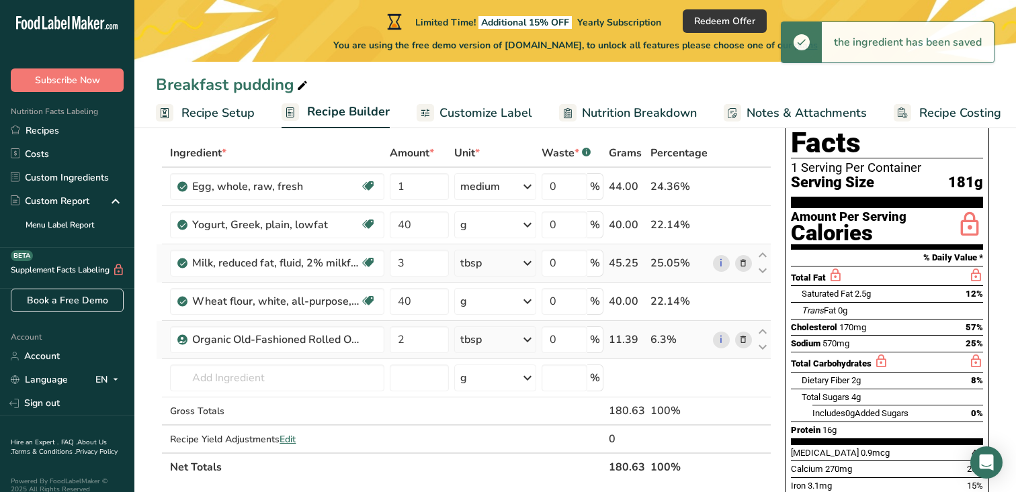
scroll to position [65, 0]
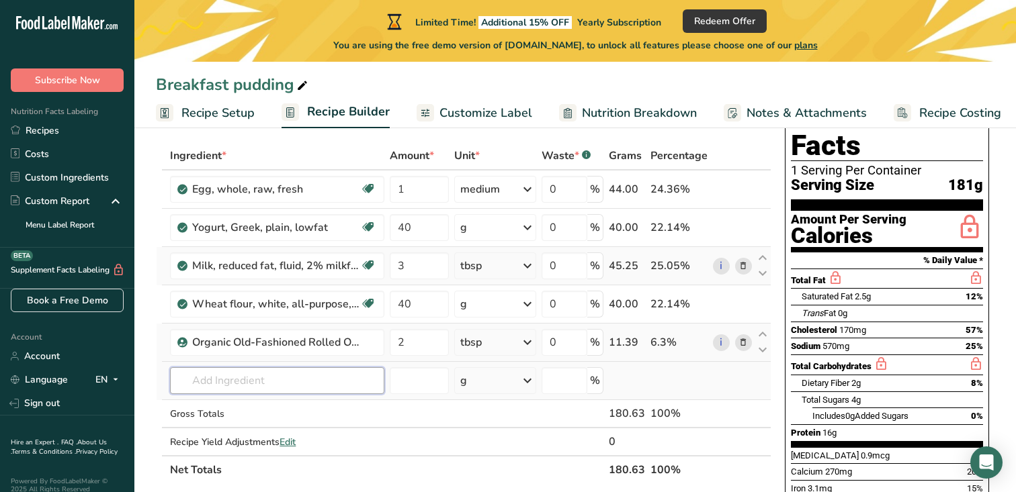
click at [255, 377] on input "text" at bounding box center [277, 380] width 214 height 27
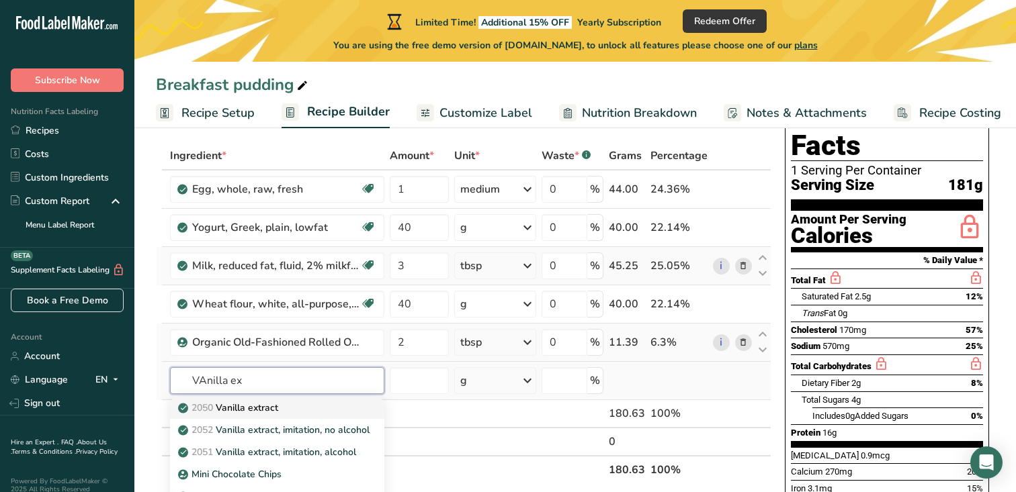
type input "VAnilla ex"
click at [267, 402] on p "2050 Vanilla extract" at bounding box center [229, 408] width 97 height 14
type input "Vanilla extract"
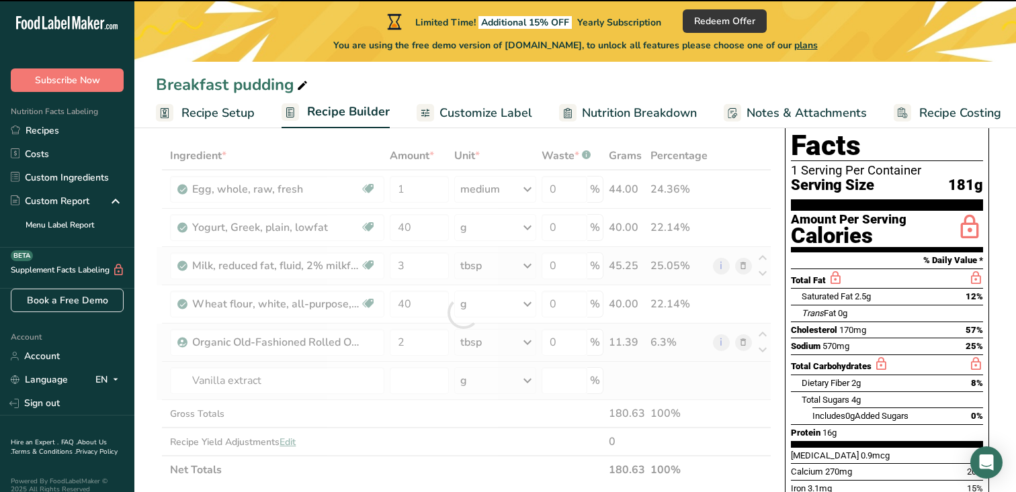
type input "0"
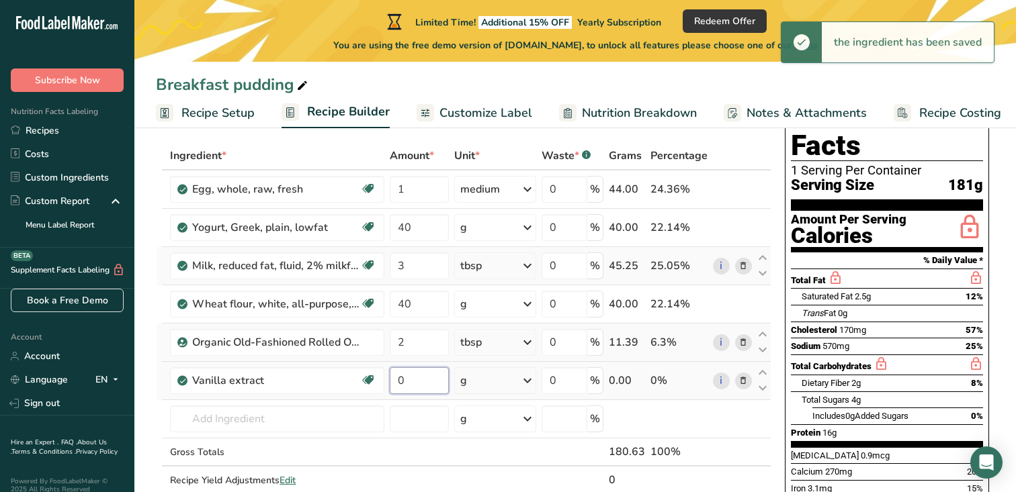
drag, startPoint x: 422, startPoint y: 380, endPoint x: 401, endPoint y: 377, distance: 21.8
click at [401, 377] on input "0" at bounding box center [419, 380] width 59 height 27
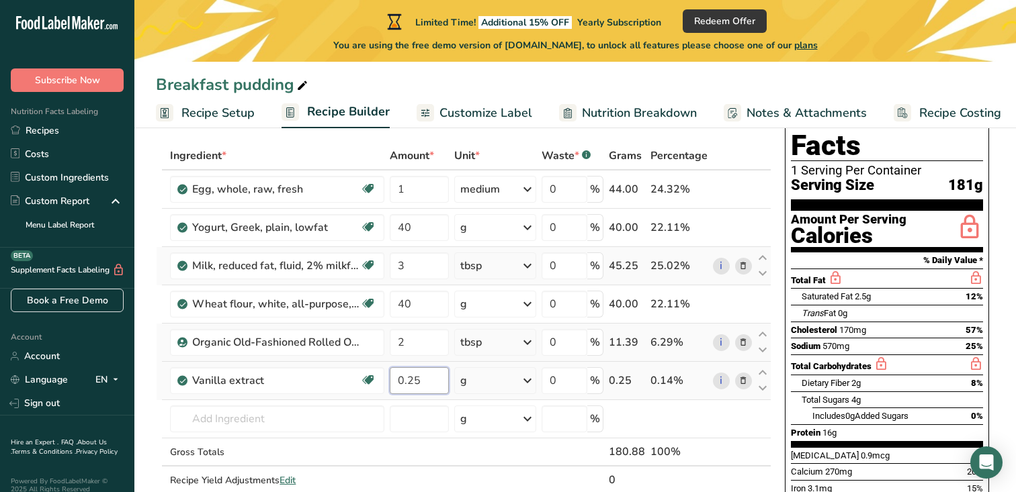
type input "0.25"
click at [472, 383] on div "Ingredient * Amount * Unit * Waste * .a-a{fill:#347362;}.b-a{fill:#fff;} Grams …" at bounding box center [463, 332] width 615 height 381
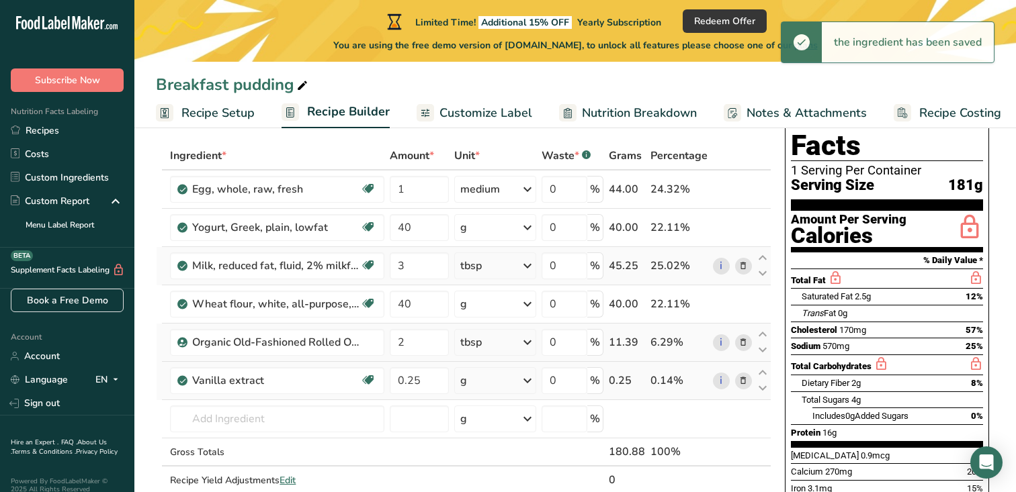
click at [509, 382] on div "g" at bounding box center [494, 380] width 81 height 27
click at [505, 429] on div "1 tsp" at bounding box center [518, 425] width 113 height 19
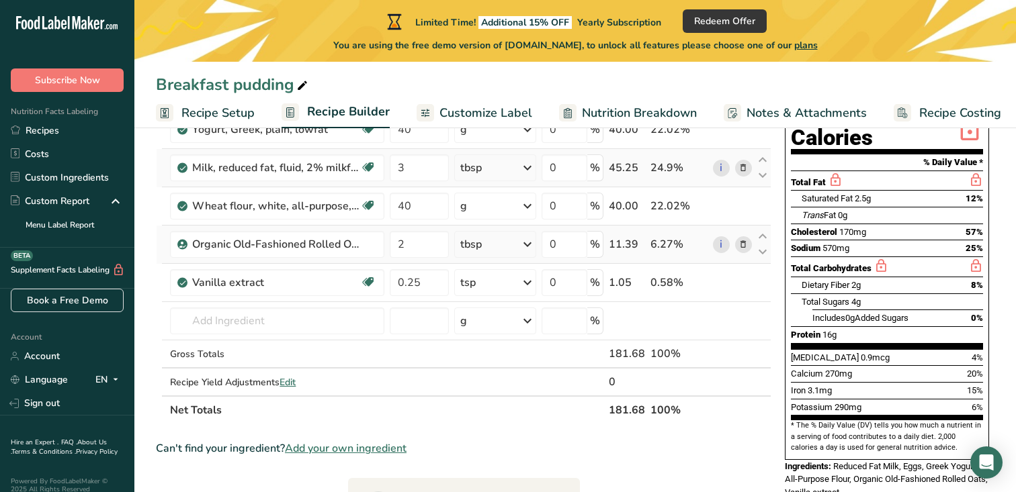
scroll to position [169, 0]
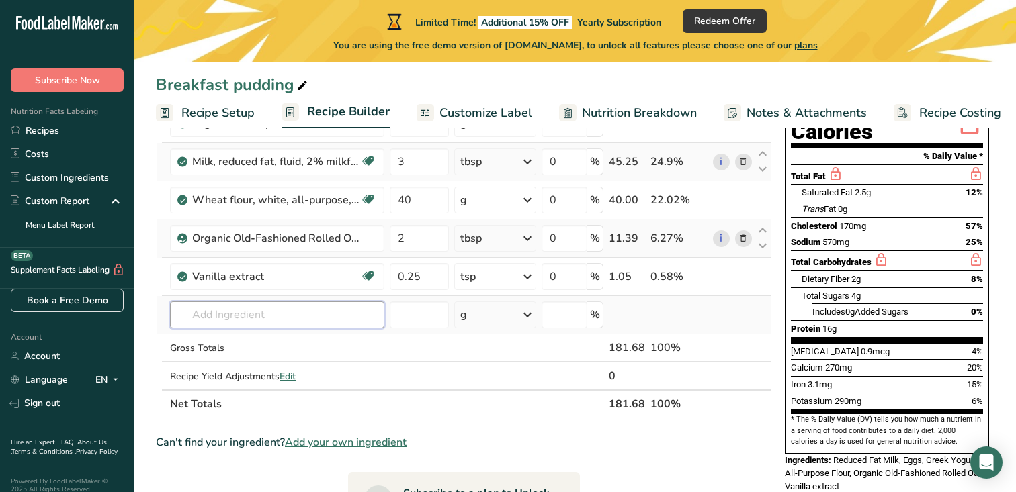
click at [190, 316] on input "text" at bounding box center [277, 315] width 214 height 27
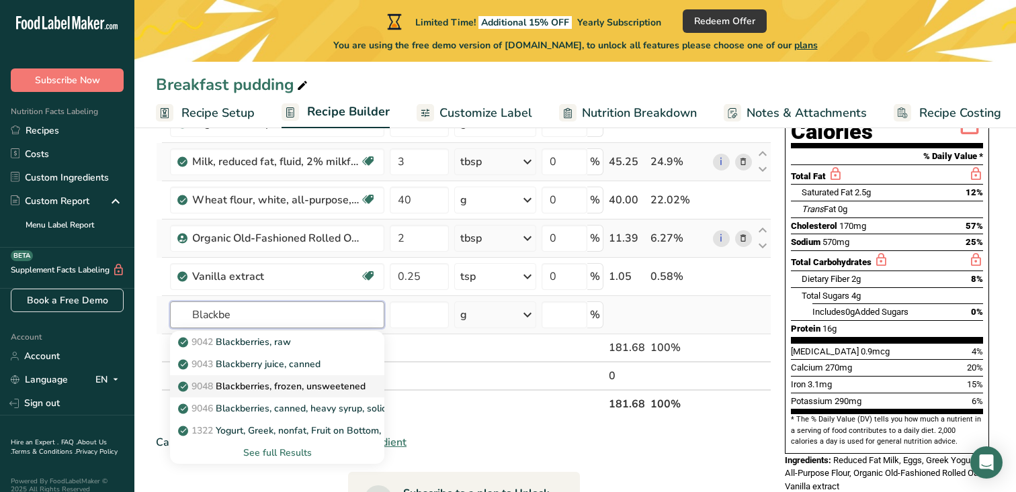
type input "Blackbe"
click at [225, 384] on p "9048 Blackberries, frozen, unsweetened" at bounding box center [273, 386] width 185 height 14
type input "Blackberries, frozen, unsweetened"
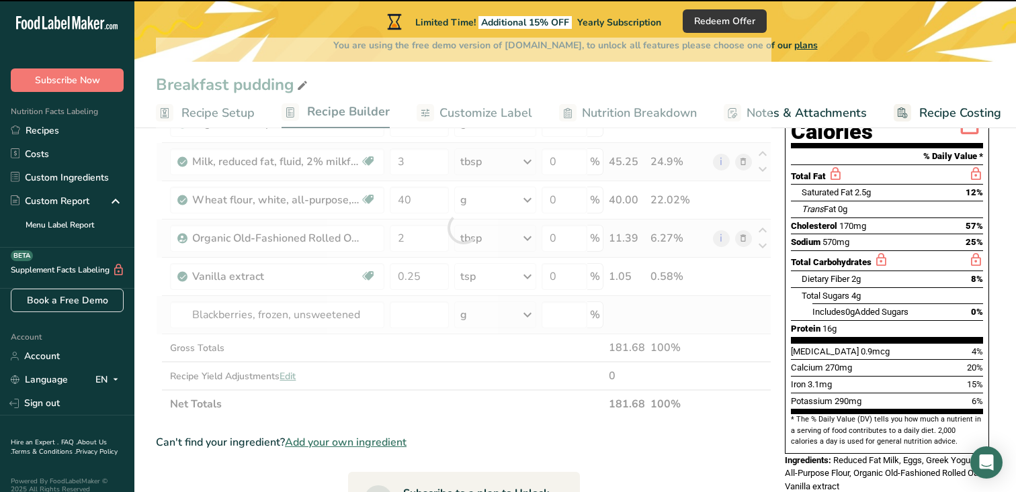
type input "0"
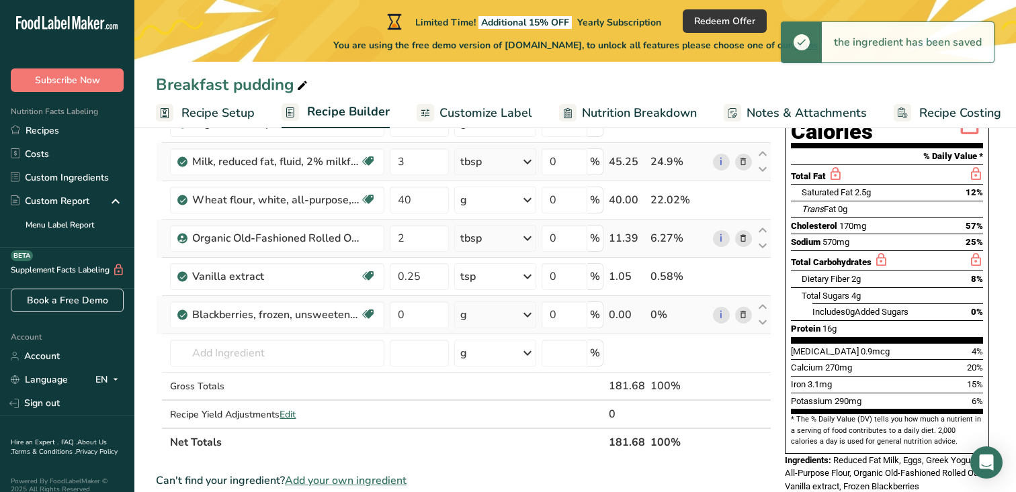
click at [516, 314] on div "g" at bounding box center [494, 315] width 81 height 27
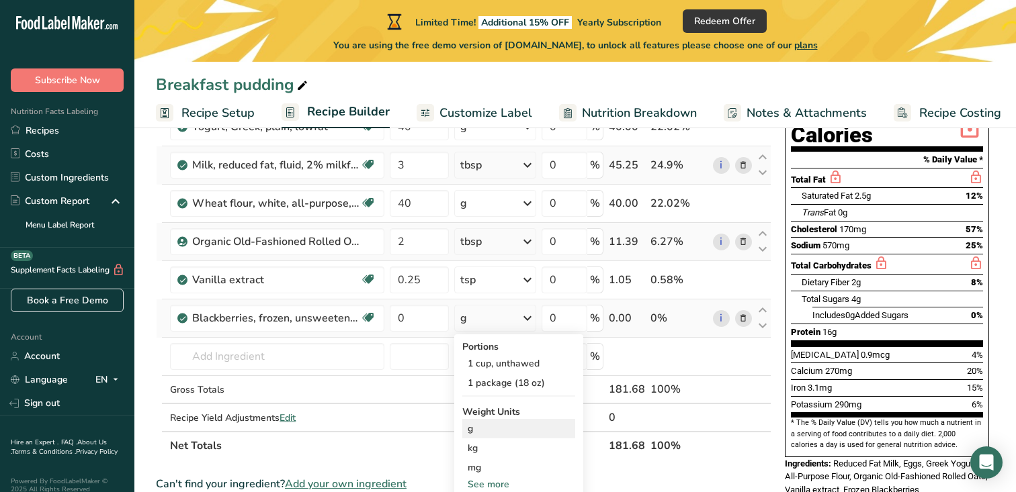
scroll to position [156, 0]
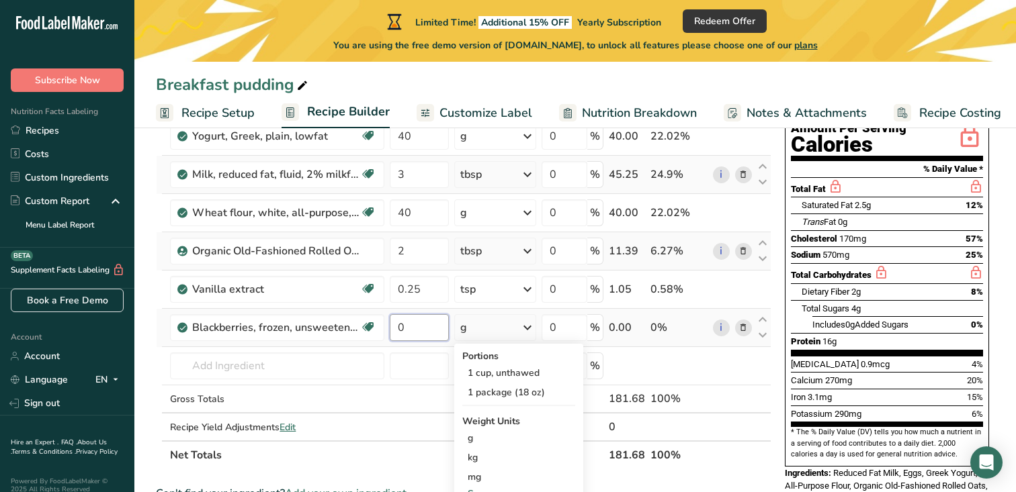
click at [428, 326] on input "0" at bounding box center [419, 327] width 59 height 27
drag, startPoint x: 413, startPoint y: 327, endPoint x: 384, endPoint y: 325, distance: 29.6
click at [384, 325] on tr "Blackberries, frozen, unsweetened Source of Antioxidants Dairy free Gluten free…" at bounding box center [463, 328] width 614 height 38
type input "0.25"
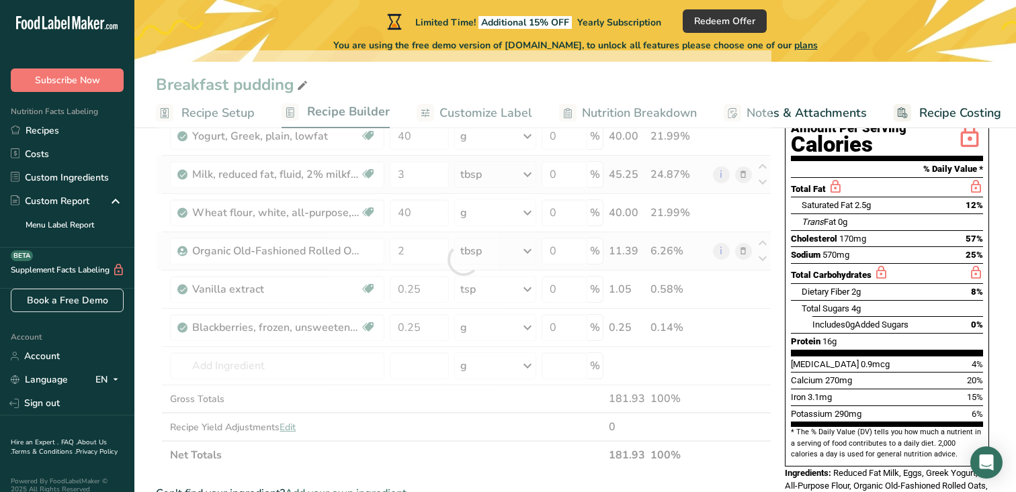
click at [490, 331] on div "Ingredient * Amount * Unit * Waste * .a-a{fill:#347362;}.b-a{fill:#fff;} Grams …" at bounding box center [463, 259] width 615 height 419
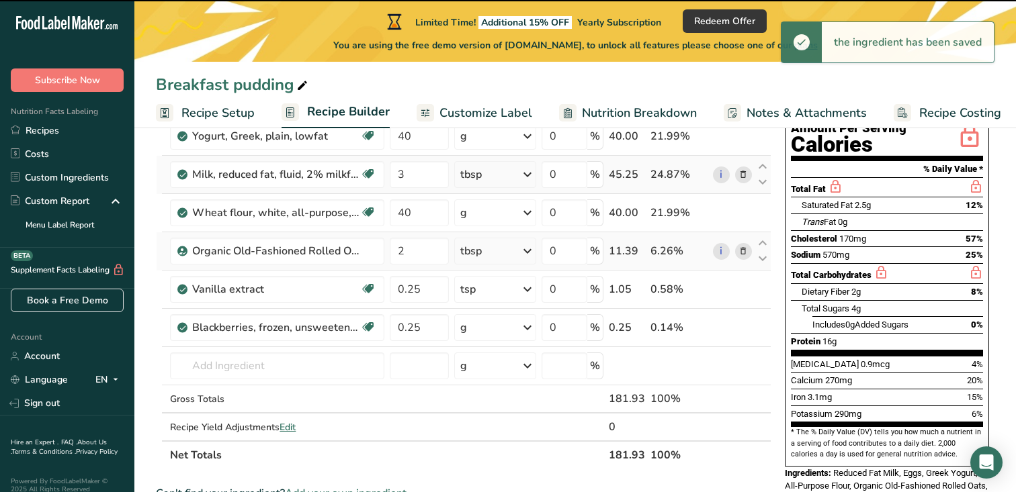
click at [483, 330] on div "g" at bounding box center [494, 327] width 81 height 27
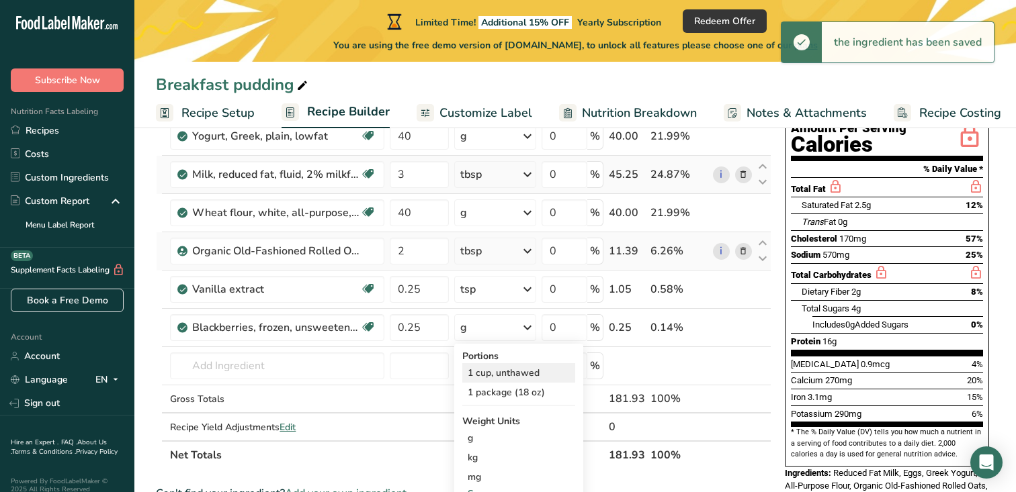
click at [481, 371] on div "1 cup, unthawed" at bounding box center [518, 372] width 113 height 19
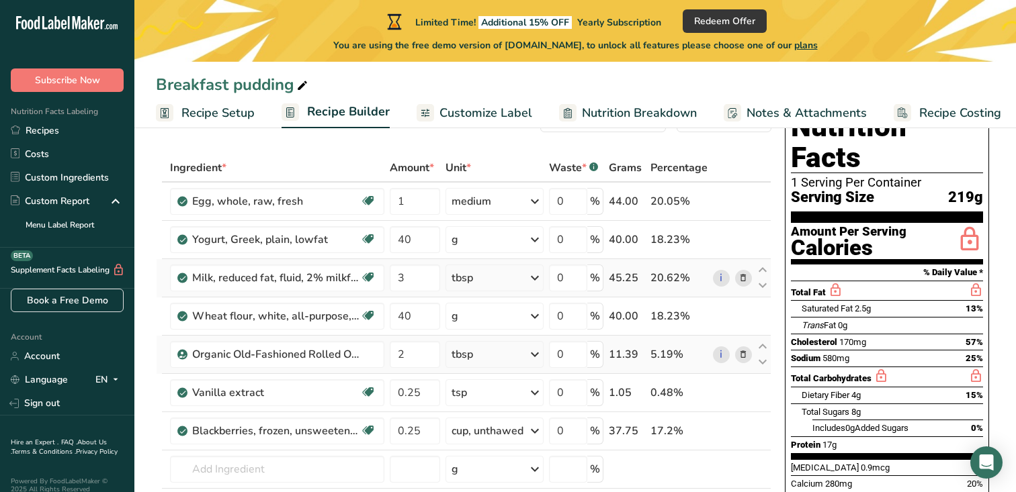
scroll to position [0, 0]
